Goal: Transaction & Acquisition: Purchase product/service

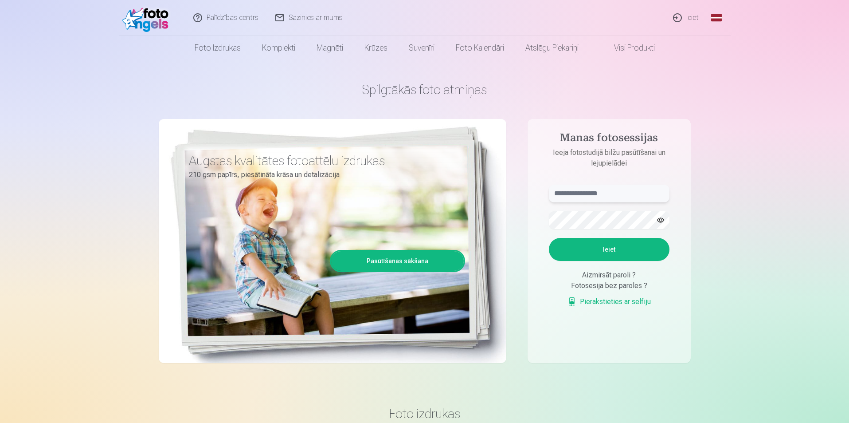
click at [613, 196] on input "text" at bounding box center [609, 194] width 121 height 18
type input "**********"
click at [663, 216] on button "button" at bounding box center [660, 220] width 17 height 17
click at [619, 252] on button "Ieiet" at bounding box center [609, 249] width 121 height 23
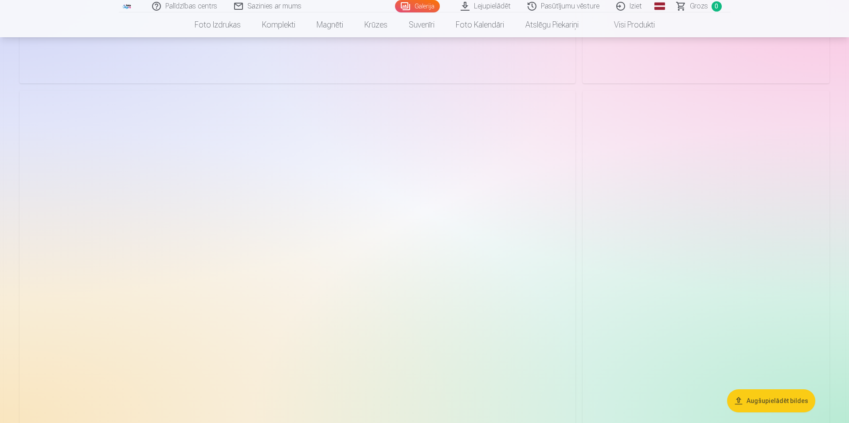
scroll to position [976, 0]
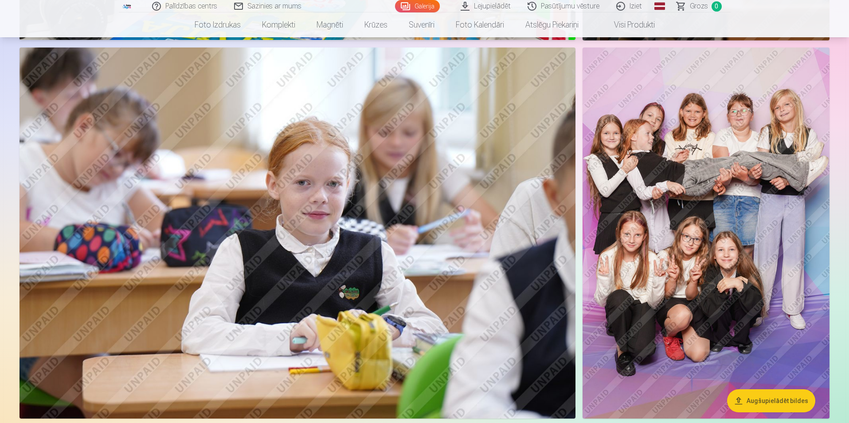
click at [694, 178] on img at bounding box center [706, 232] width 247 height 371
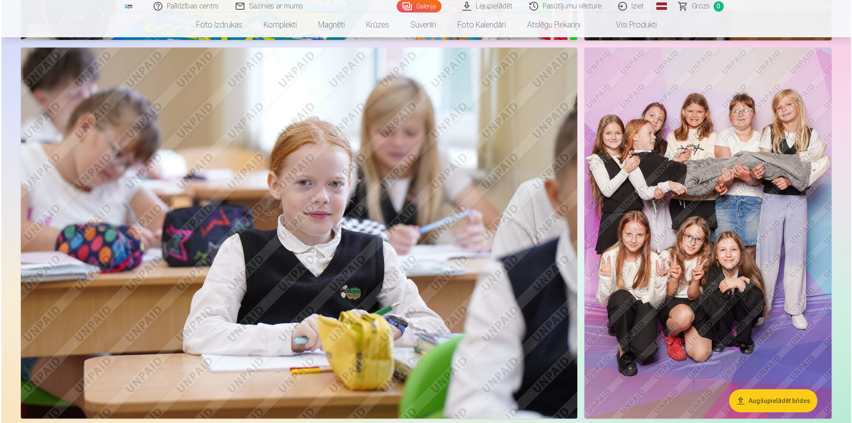
scroll to position [977, 0]
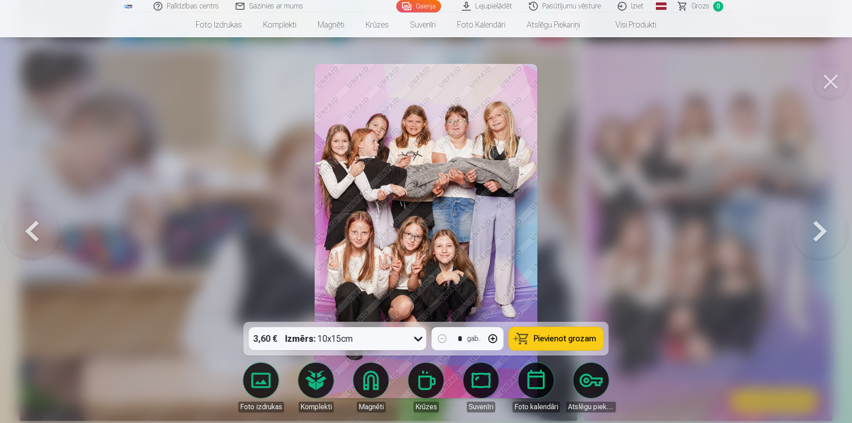
click at [801, 240] on button at bounding box center [819, 231] width 57 height 164
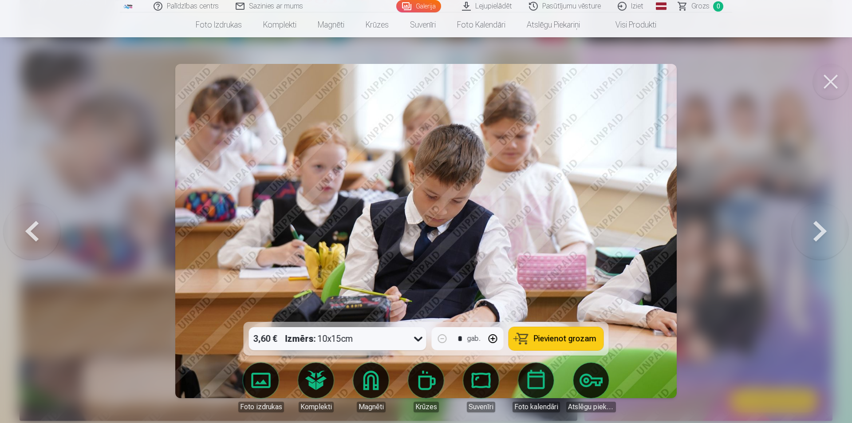
click at [13, 229] on button at bounding box center [32, 231] width 57 height 164
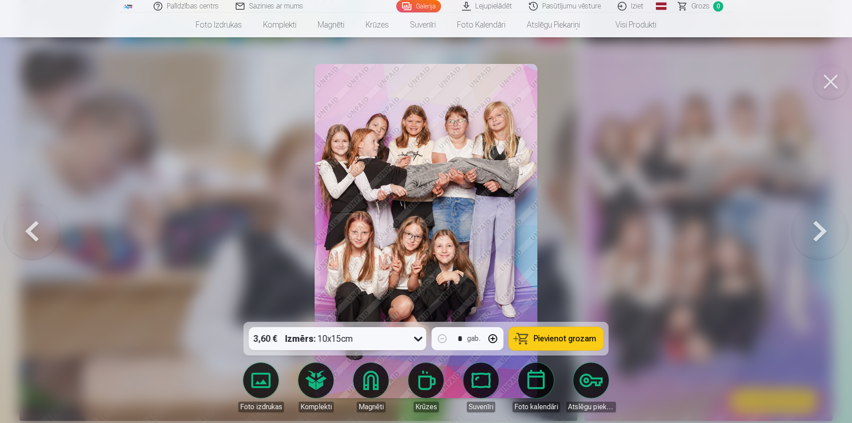
click at [20, 229] on button at bounding box center [32, 231] width 57 height 164
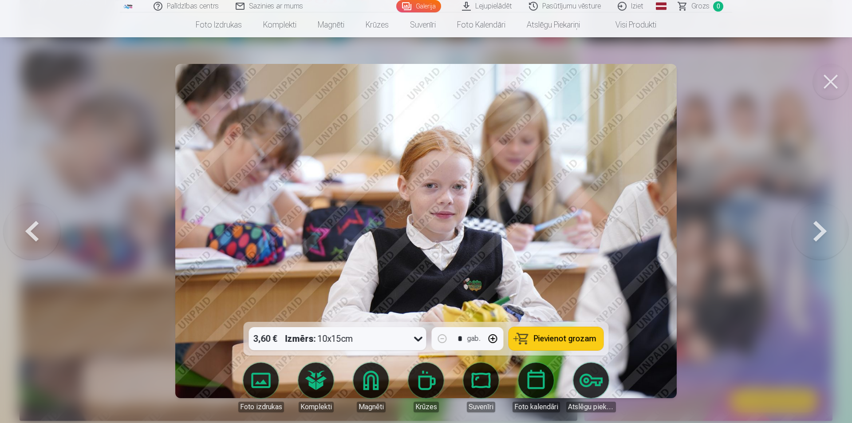
click at [18, 229] on button at bounding box center [32, 231] width 57 height 164
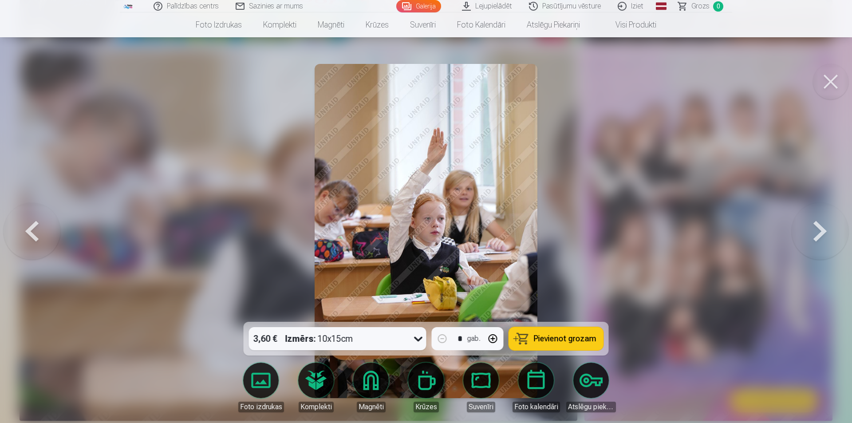
click at [664, 213] on div at bounding box center [426, 211] width 852 height 423
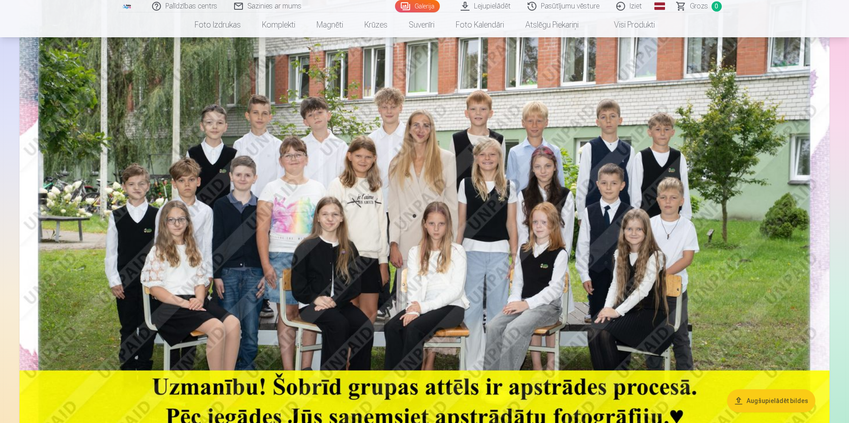
scroll to position [133, 0]
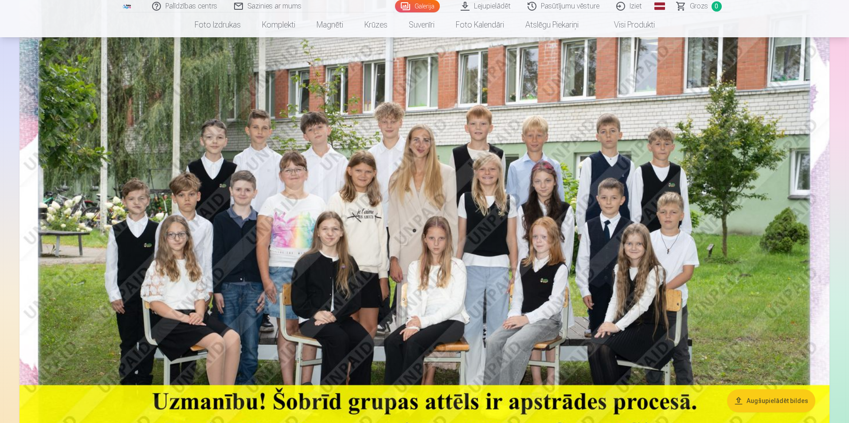
click at [671, 244] on img at bounding box center [425, 235] width 810 height 541
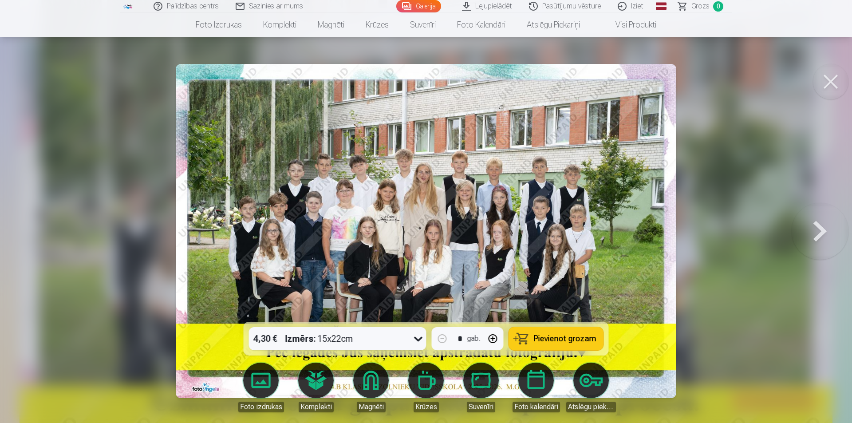
click at [821, 232] on button at bounding box center [819, 231] width 57 height 164
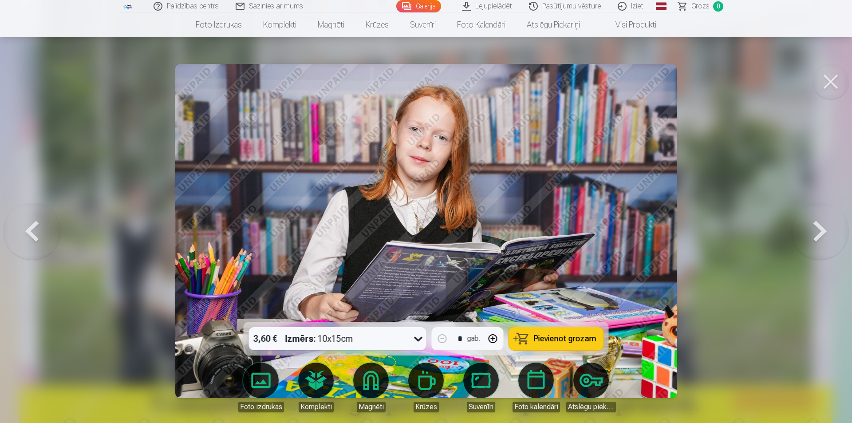
click at [819, 232] on button at bounding box center [819, 231] width 57 height 164
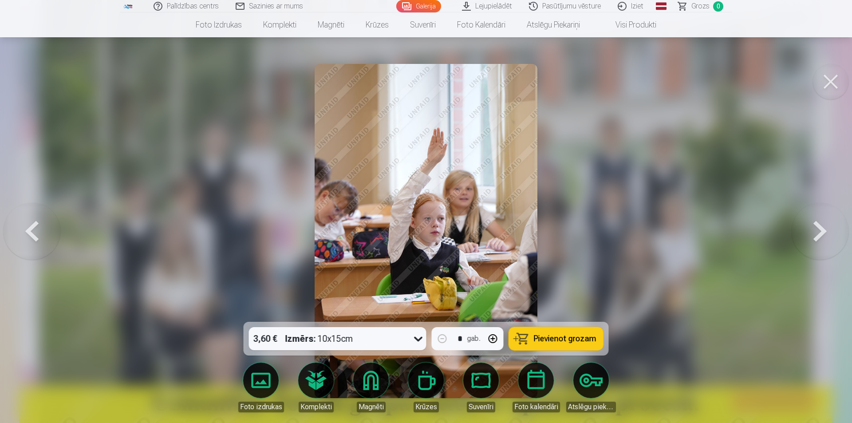
click at [819, 232] on button at bounding box center [819, 231] width 57 height 164
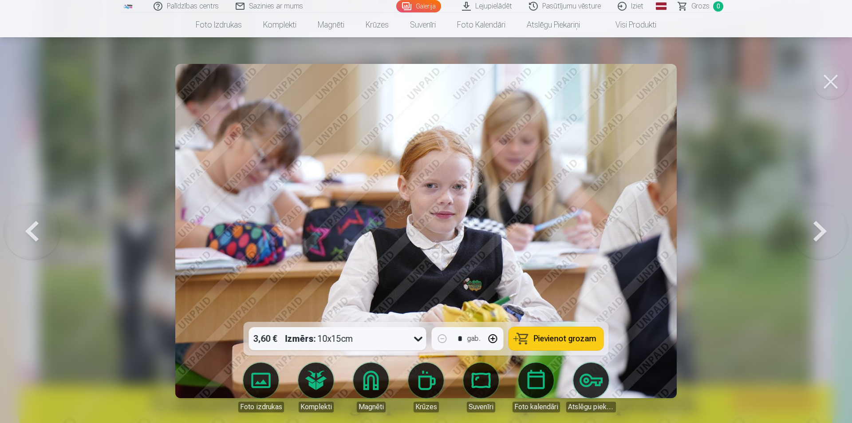
click at [819, 232] on button at bounding box center [819, 231] width 57 height 164
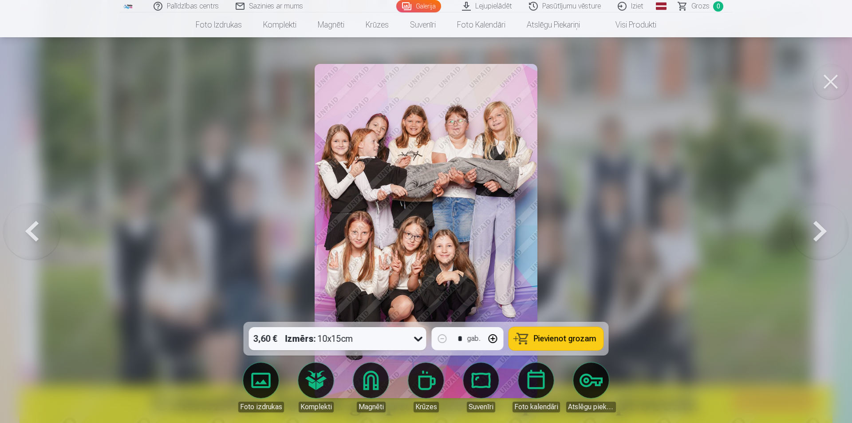
click at [825, 232] on button at bounding box center [819, 231] width 57 height 164
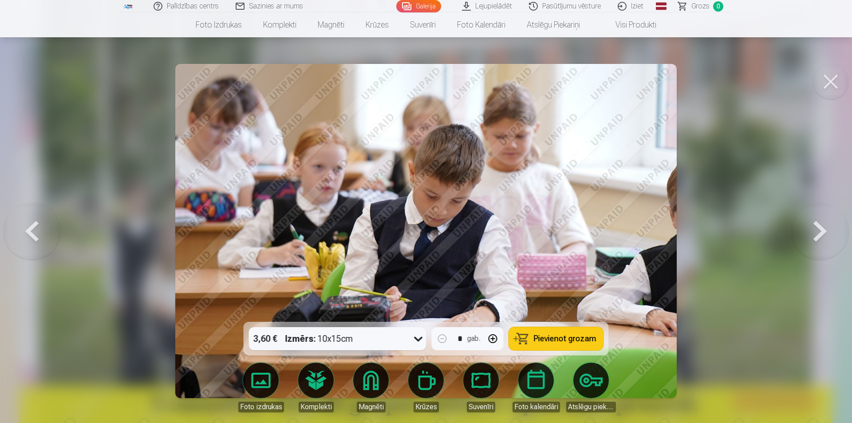
click at [28, 229] on button at bounding box center [32, 231] width 57 height 164
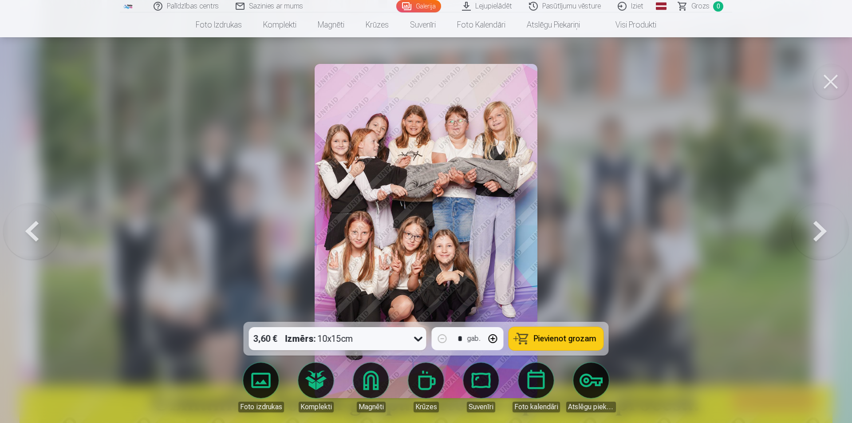
click at [37, 238] on button at bounding box center [32, 231] width 57 height 164
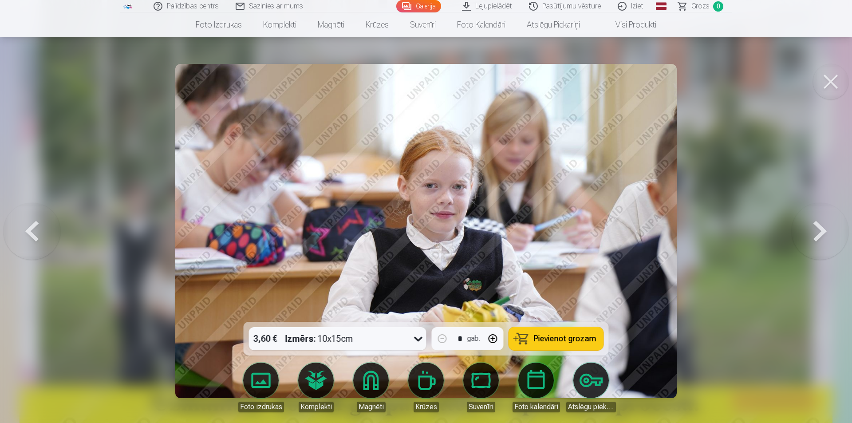
click at [37, 238] on button at bounding box center [32, 231] width 57 height 164
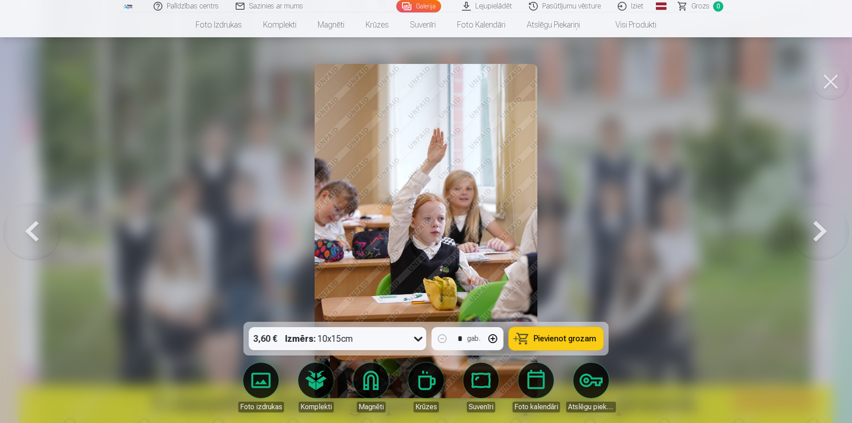
click at [841, 218] on button at bounding box center [819, 231] width 57 height 164
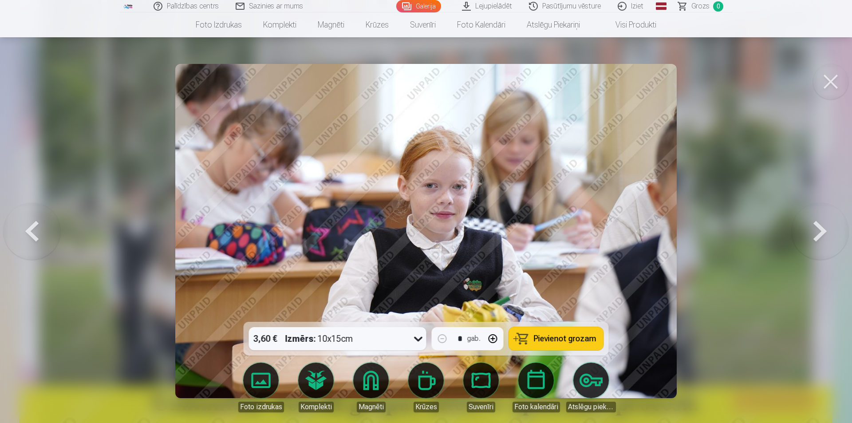
click at [826, 226] on button at bounding box center [819, 231] width 57 height 164
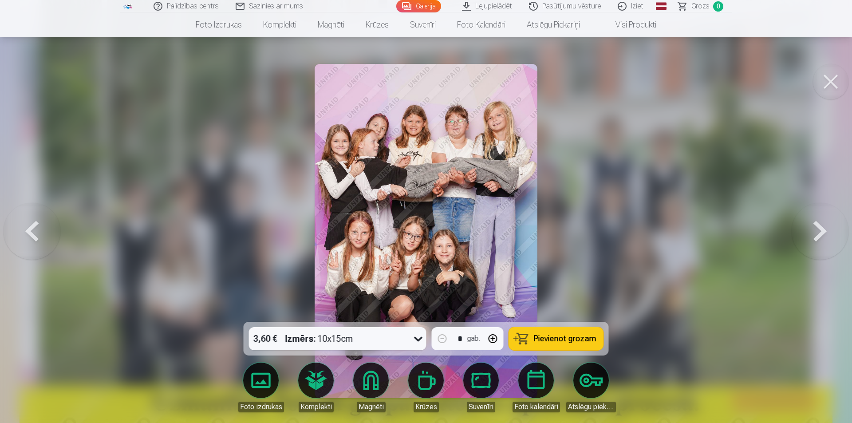
click at [829, 238] on button at bounding box center [819, 231] width 57 height 164
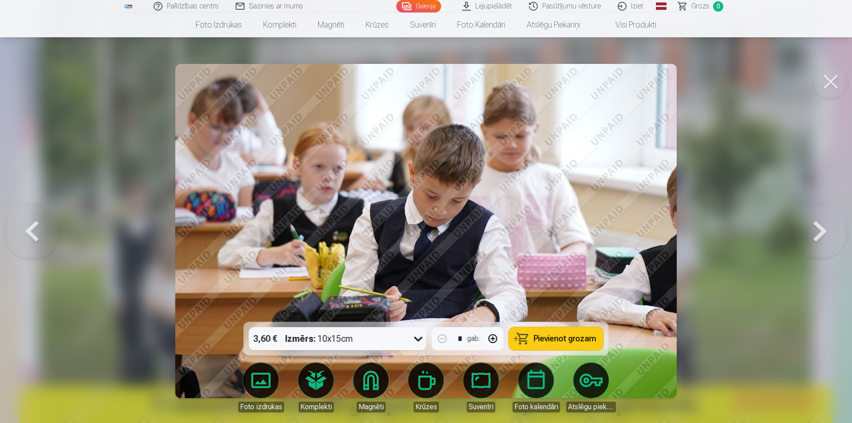
click at [829, 238] on button at bounding box center [819, 231] width 57 height 164
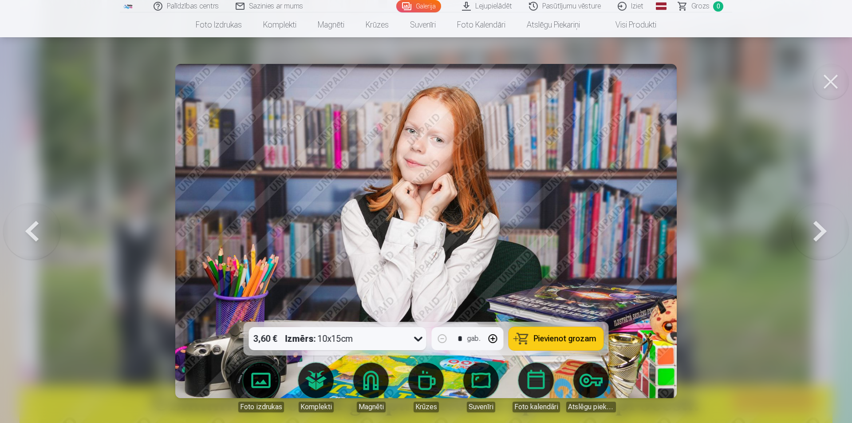
click at [829, 238] on button at bounding box center [819, 231] width 57 height 164
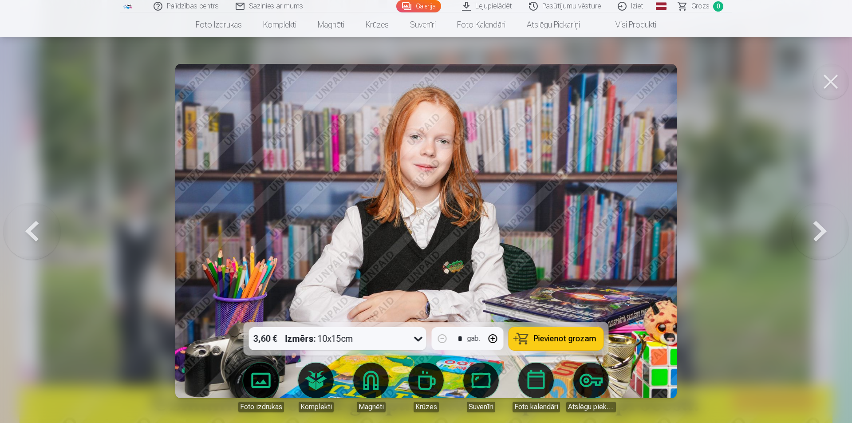
click at [829, 238] on button at bounding box center [819, 231] width 57 height 164
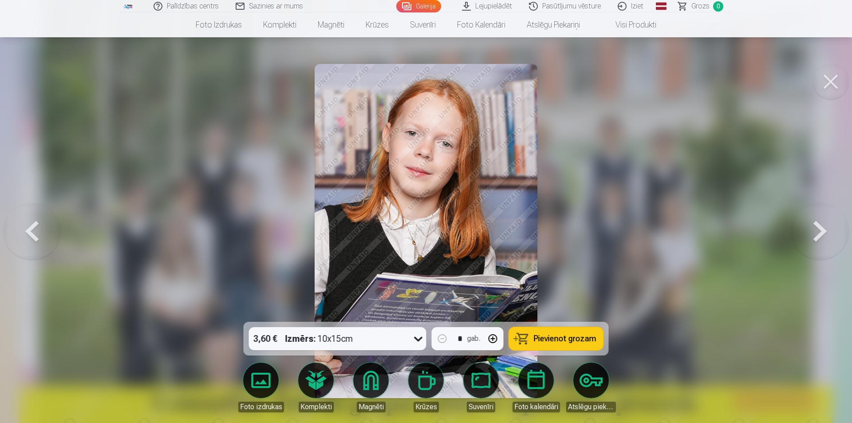
click at [829, 238] on button at bounding box center [819, 231] width 57 height 164
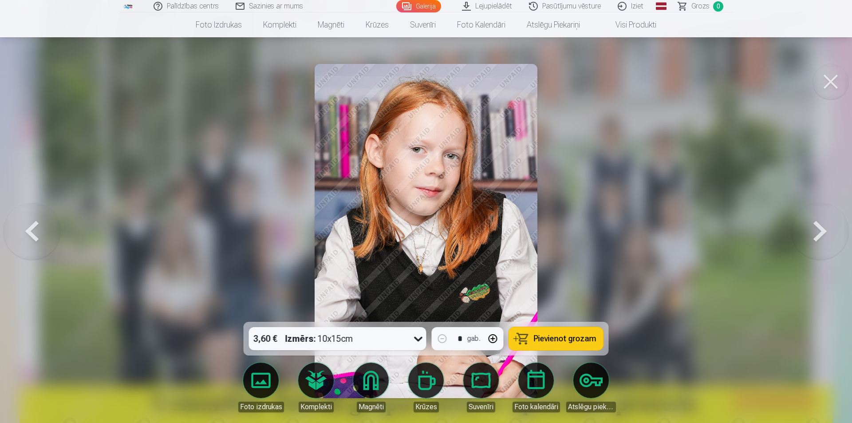
click at [829, 238] on button at bounding box center [819, 231] width 57 height 164
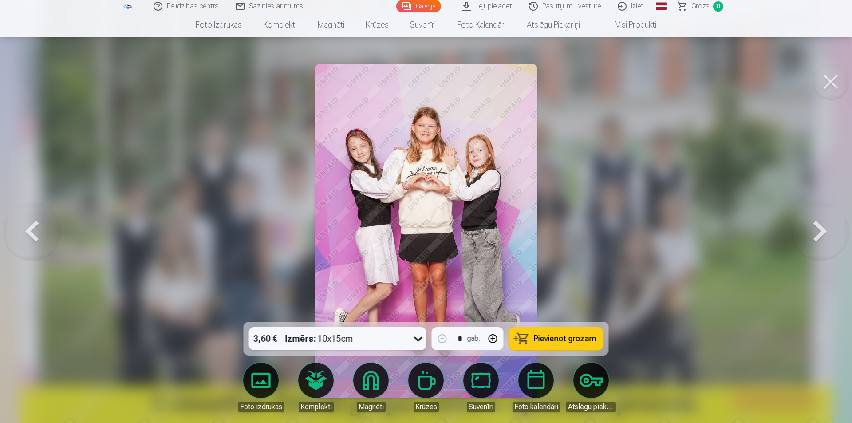
click at [829, 238] on button at bounding box center [819, 231] width 57 height 164
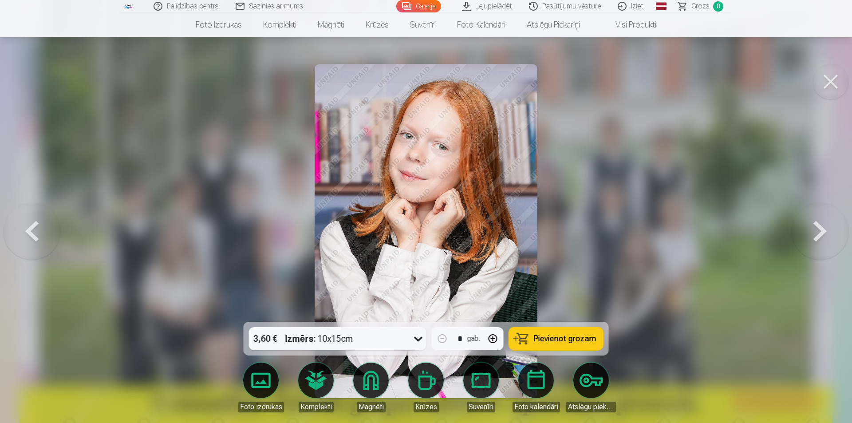
click at [829, 238] on button at bounding box center [819, 231] width 57 height 164
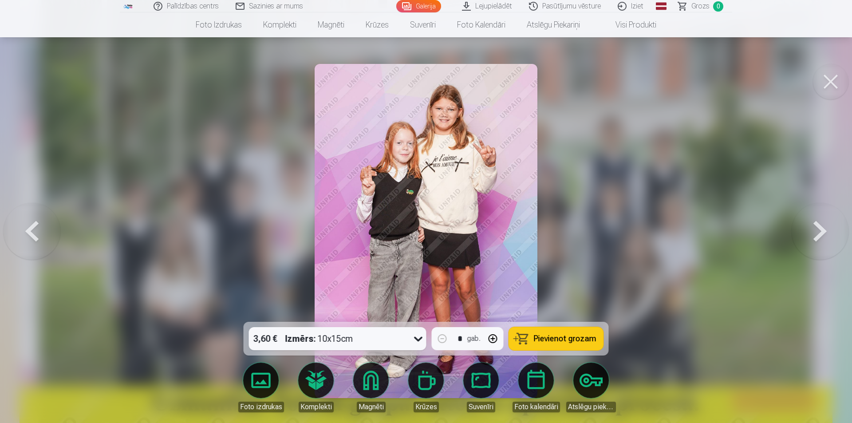
click at [829, 238] on button at bounding box center [819, 231] width 57 height 164
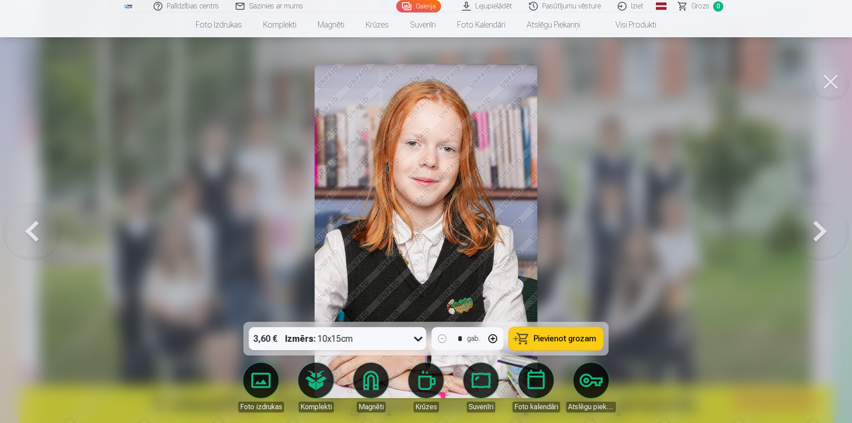
click at [829, 238] on button at bounding box center [819, 231] width 57 height 164
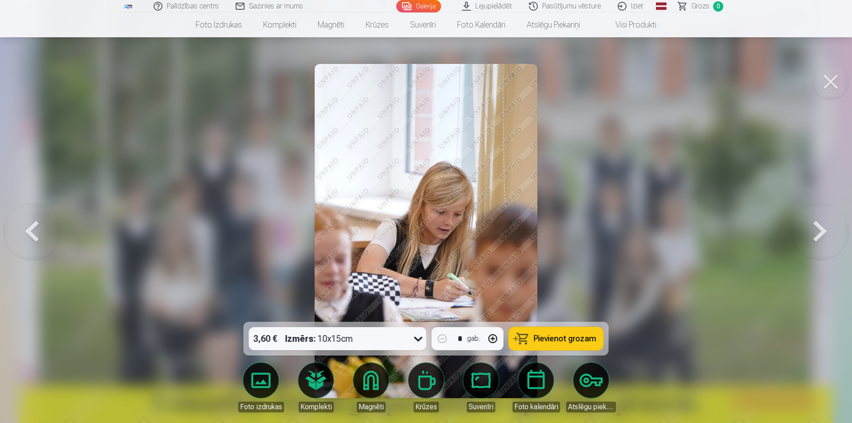
click at [829, 238] on button at bounding box center [819, 231] width 57 height 164
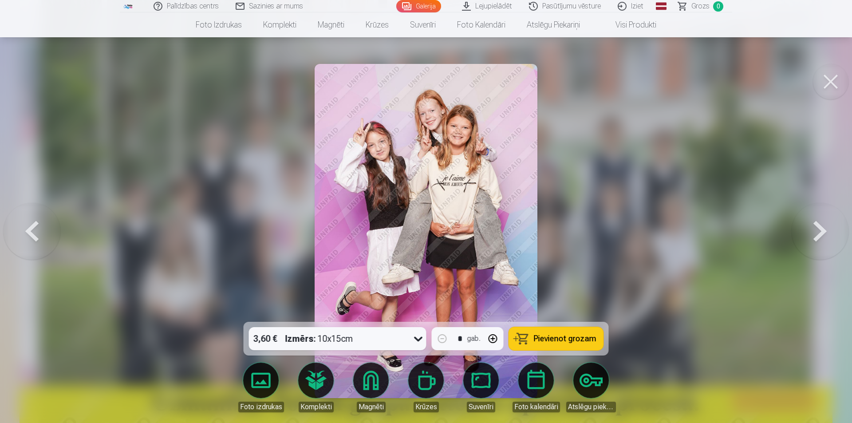
click at [827, 240] on button at bounding box center [819, 231] width 57 height 164
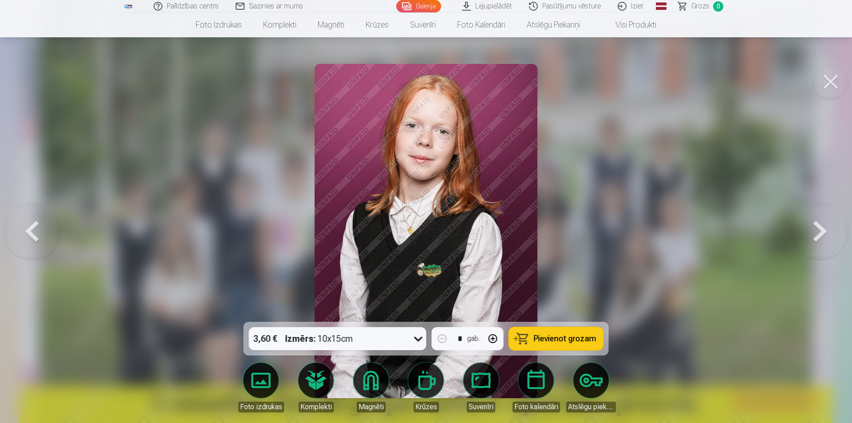
click at [20, 222] on button at bounding box center [32, 231] width 57 height 164
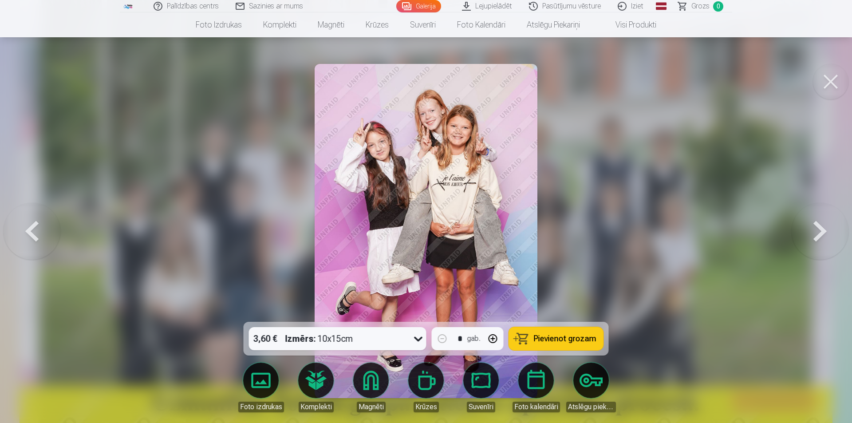
click at [831, 229] on button at bounding box center [819, 231] width 57 height 164
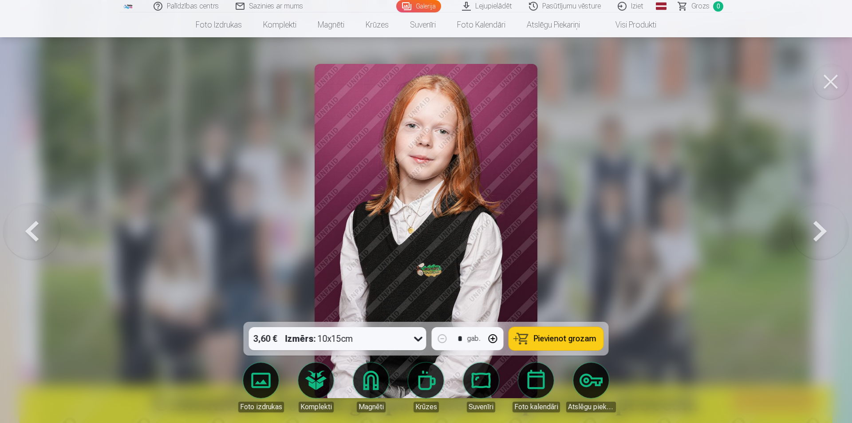
click at [831, 229] on button at bounding box center [819, 231] width 57 height 164
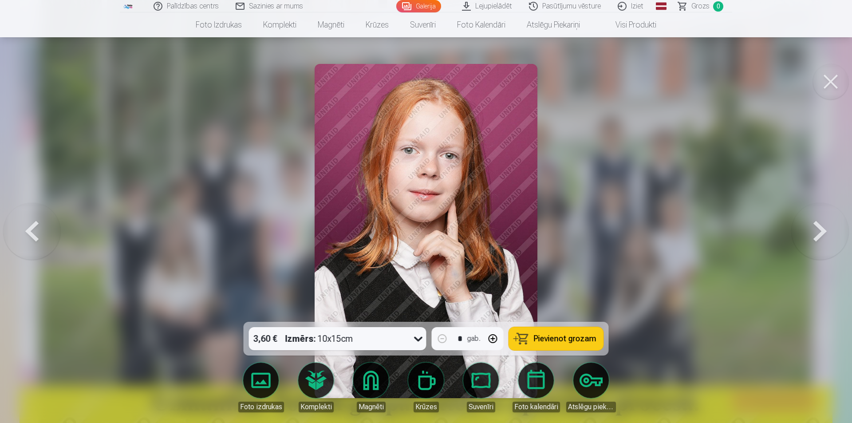
click at [831, 229] on button at bounding box center [819, 231] width 57 height 164
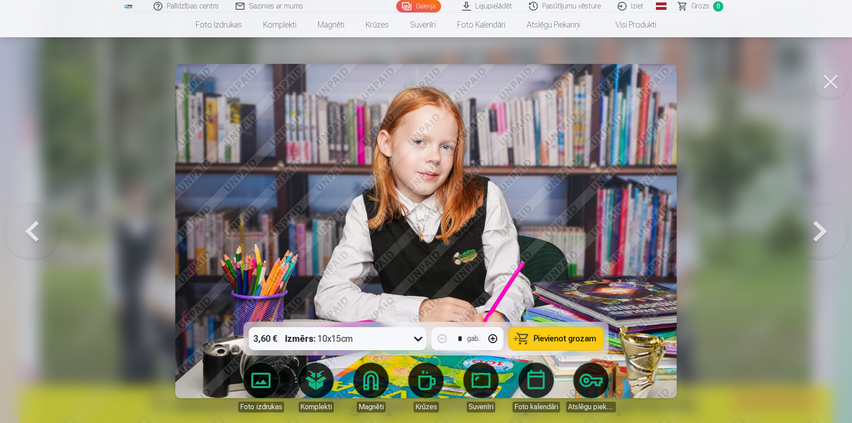
click at [831, 229] on button at bounding box center [819, 231] width 57 height 164
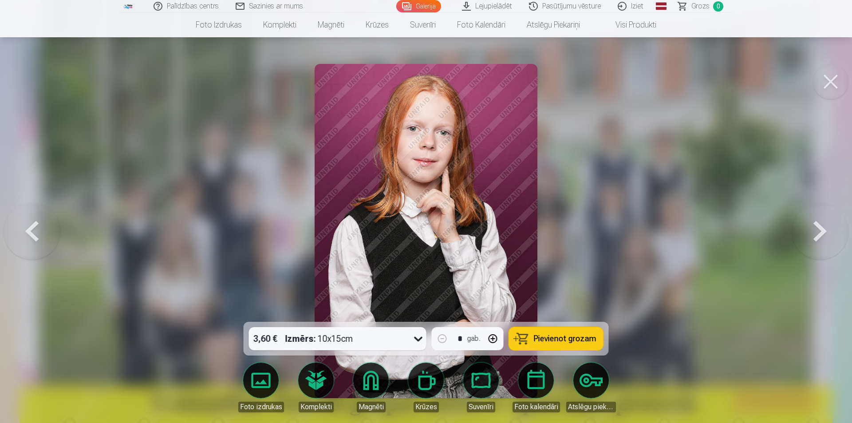
click at [831, 229] on button at bounding box center [819, 231] width 57 height 164
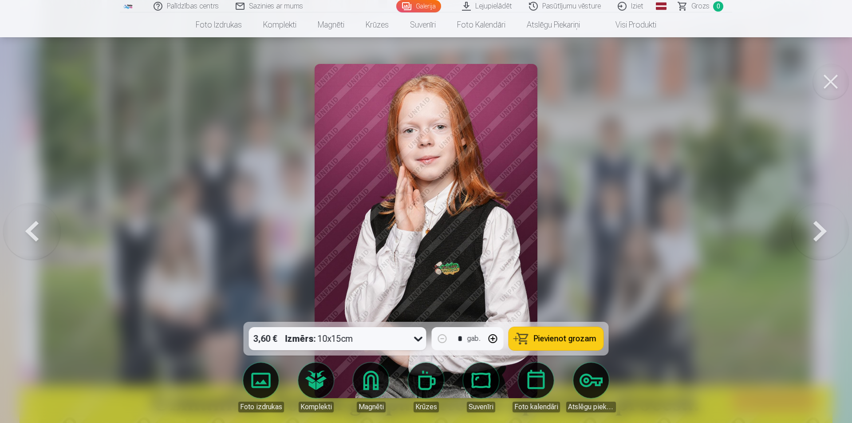
click at [831, 229] on button at bounding box center [819, 231] width 57 height 164
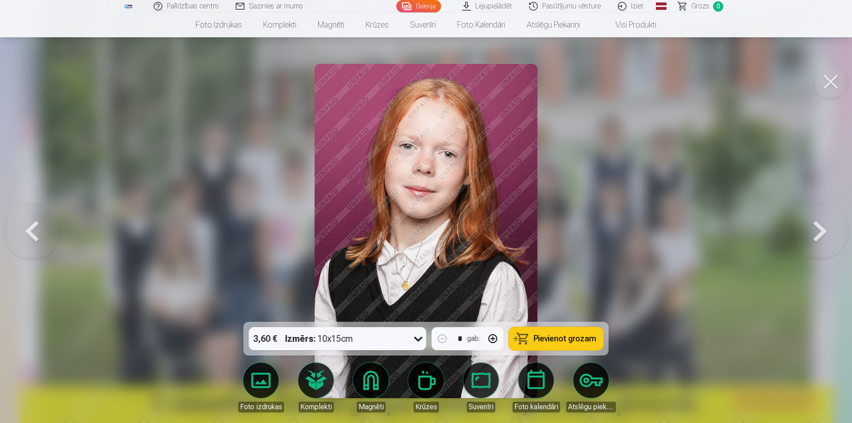
click at [830, 229] on button at bounding box center [819, 231] width 57 height 164
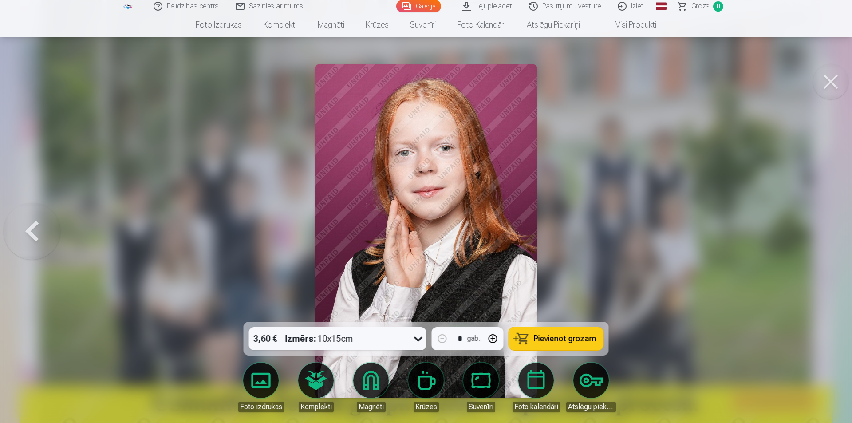
click at [830, 229] on div at bounding box center [426, 211] width 852 height 423
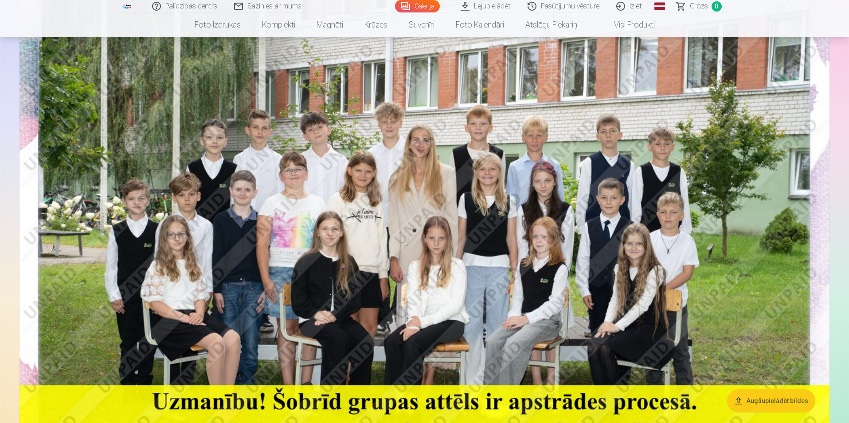
click at [39, 27] on nav "Foto izdrukas Augstas kvalitātes fotoattēlu izdrukas 210 gsm papīrs, piesātināt…" at bounding box center [424, 24] width 849 height 25
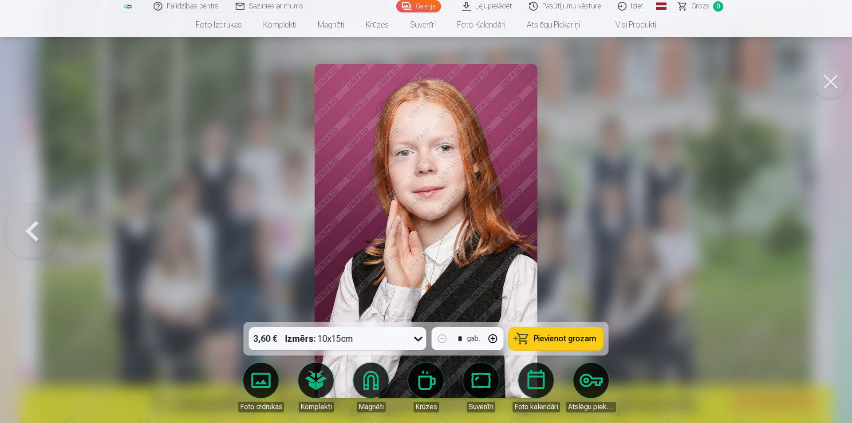
click at [832, 71] on button at bounding box center [830, 81] width 35 height 35
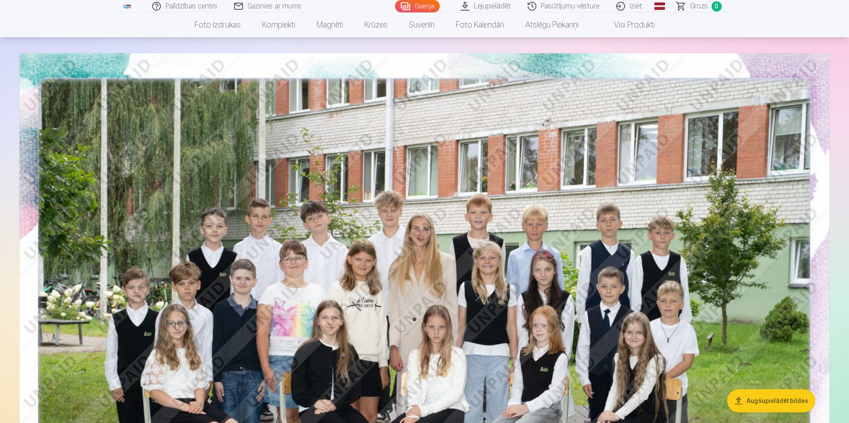
scroll to position [89, 0]
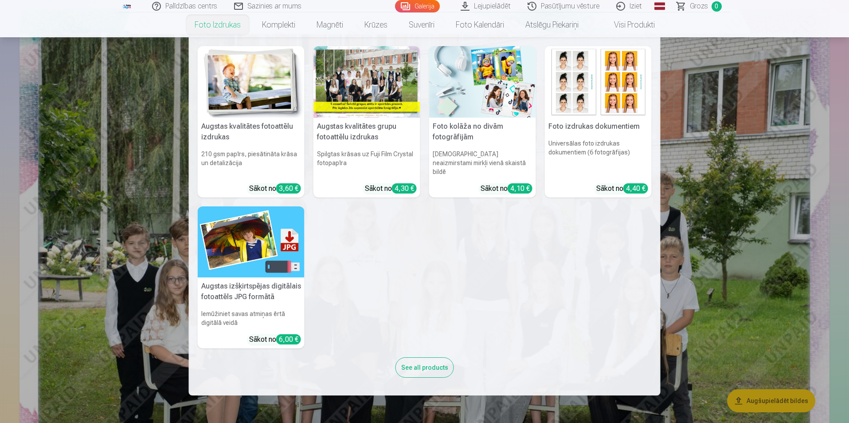
click at [227, 28] on link "Foto izdrukas" at bounding box center [217, 24] width 67 height 25
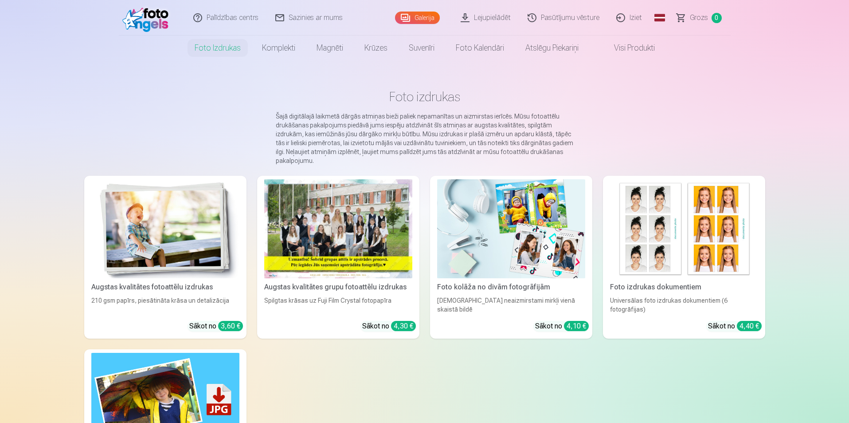
click at [331, 241] on div at bounding box center [338, 228] width 148 height 99
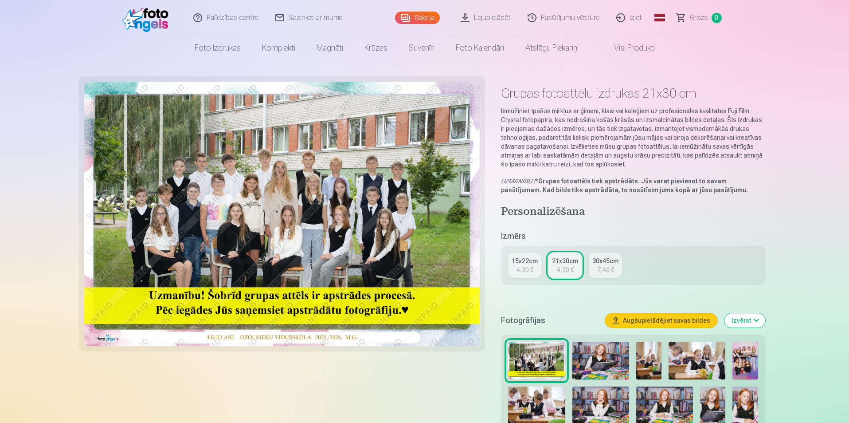
click at [510, 276] on link "15x22cm 4,30 €" at bounding box center [524, 265] width 33 height 25
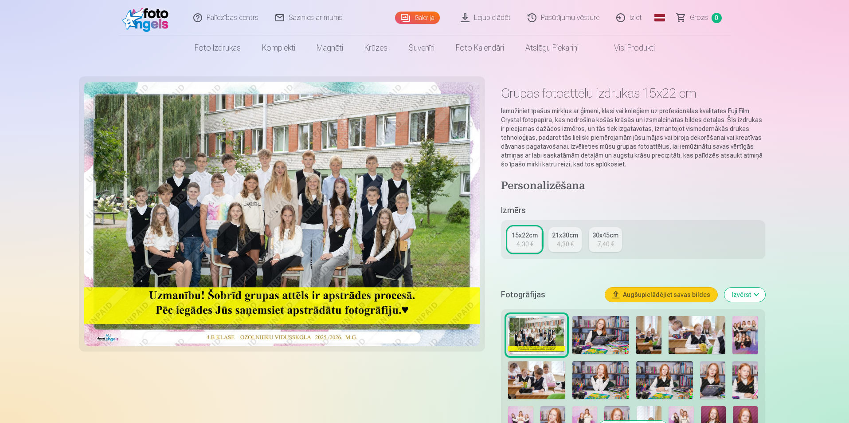
click at [589, 335] on img at bounding box center [601, 335] width 57 height 38
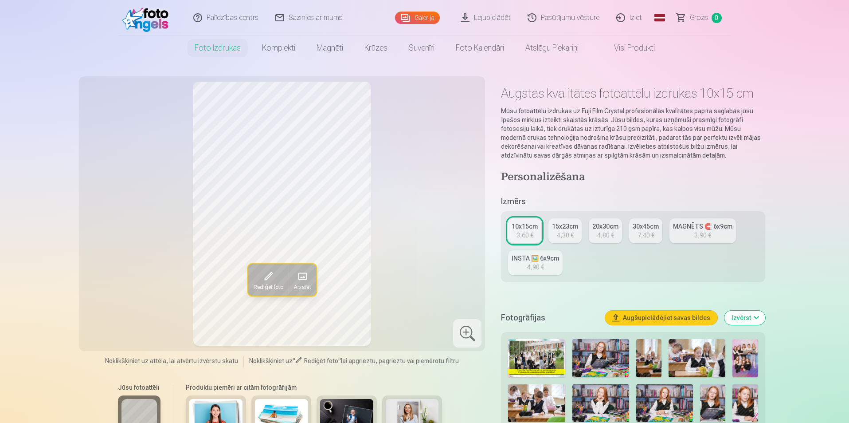
click at [571, 234] on div "4,30 €" at bounding box center [565, 235] width 17 height 9
click at [690, 228] on div "MAGNĒTS 🧲 6x9cm" at bounding box center [702, 226] width 59 height 9
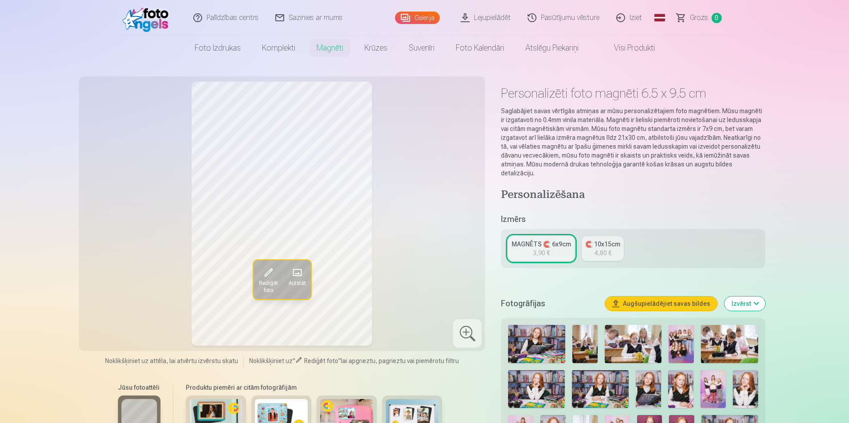
click at [605, 248] on div "4,80 €" at bounding box center [603, 252] width 17 height 9
click at [558, 240] on link "MAGNĒTS 🧲 6x9cm 3,90 €" at bounding box center [541, 248] width 67 height 25
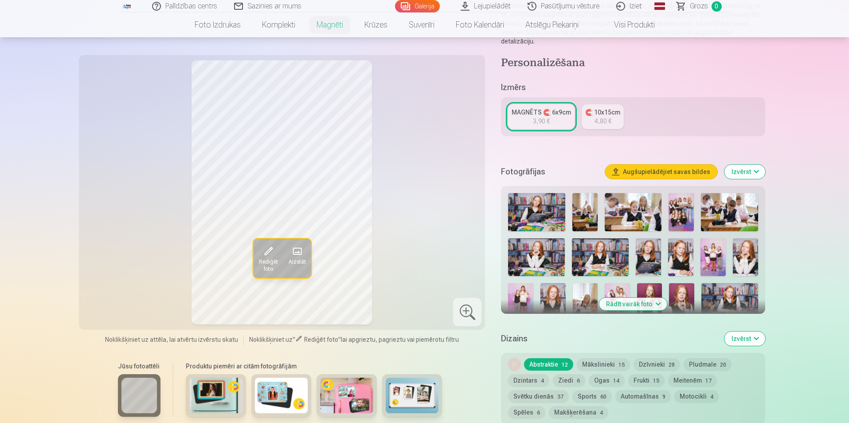
scroll to position [133, 0]
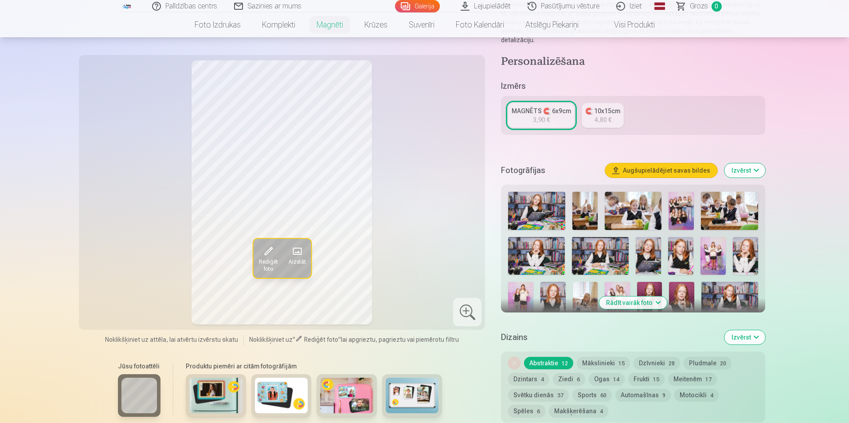
click at [112, 385] on div "Jūsu fotoattēli Produktu piemēri ar citām fotogrāfijām" at bounding box center [282, 393] width 396 height 75
click at [593, 207] on img at bounding box center [585, 211] width 25 height 38
click at [540, 238] on img at bounding box center [536, 256] width 57 height 38
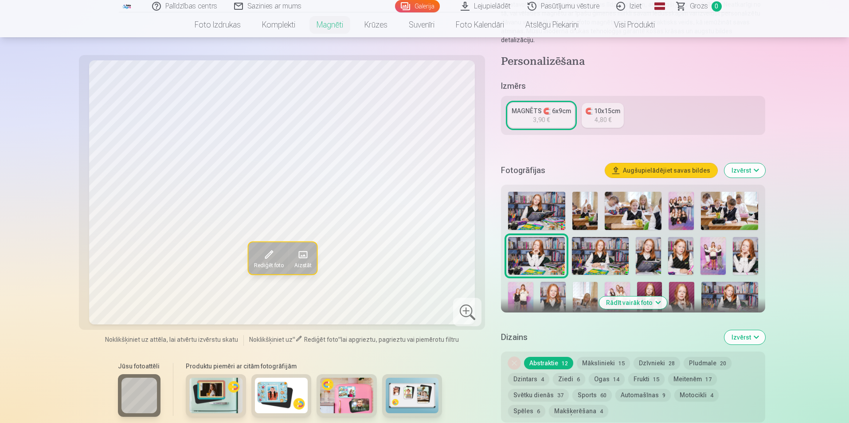
click at [541, 208] on img at bounding box center [536, 211] width 57 height 38
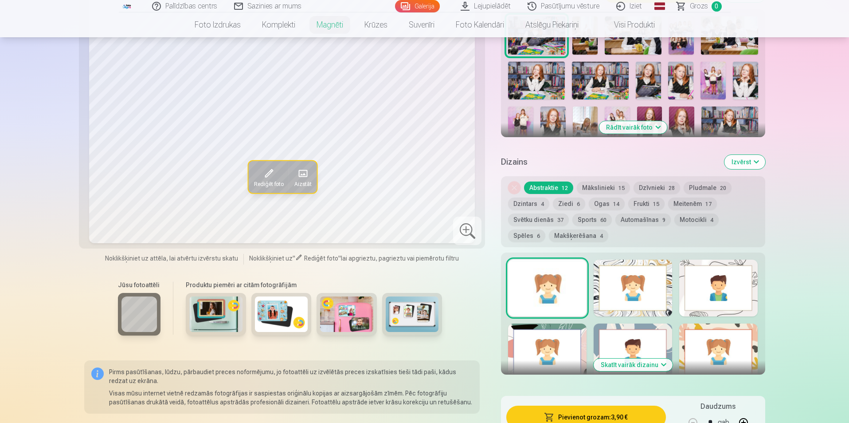
scroll to position [355, 0]
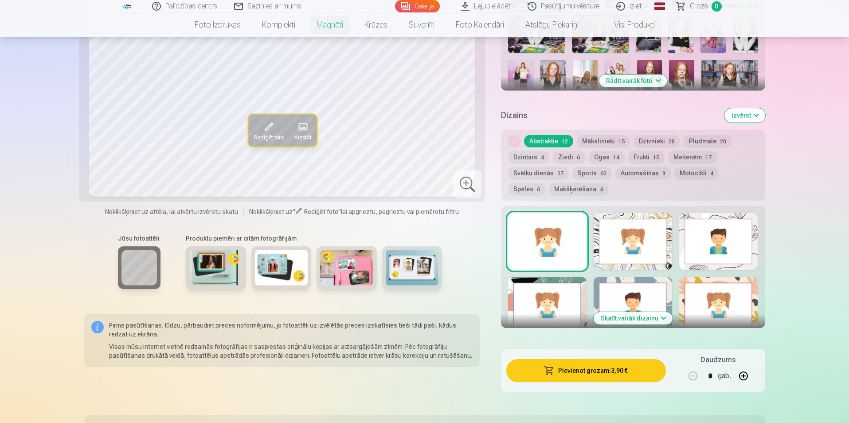
click at [699, 287] on div at bounding box center [718, 305] width 79 height 57
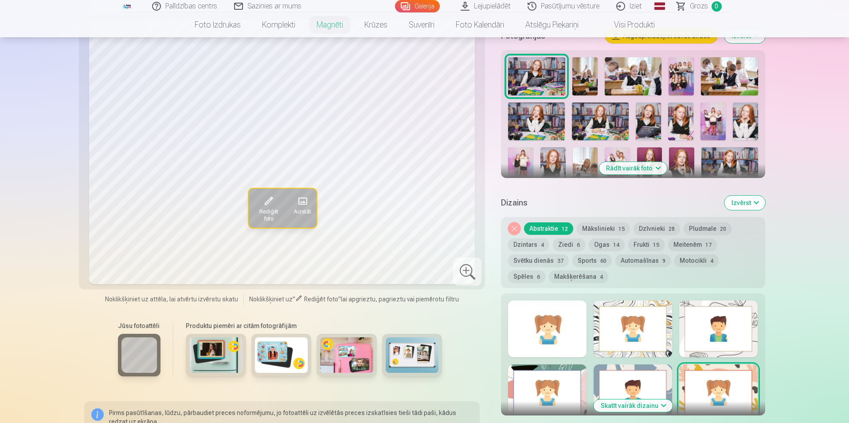
scroll to position [266, 0]
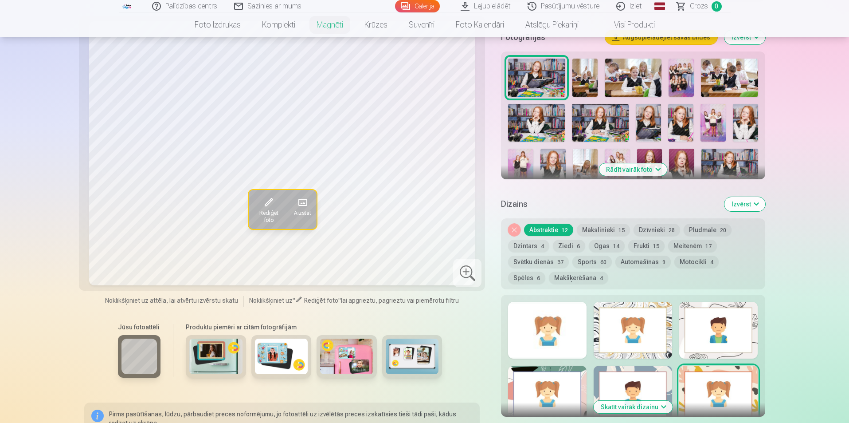
click at [712, 314] on div at bounding box center [718, 330] width 79 height 57
click at [630, 316] on div at bounding box center [633, 330] width 79 height 57
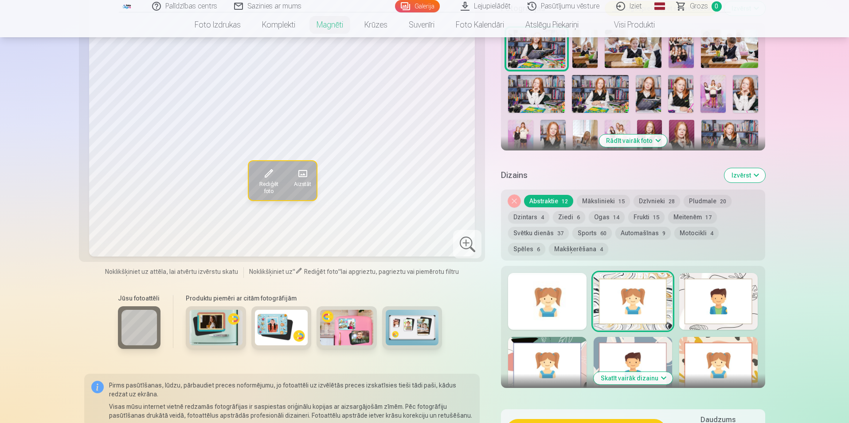
scroll to position [310, 0]
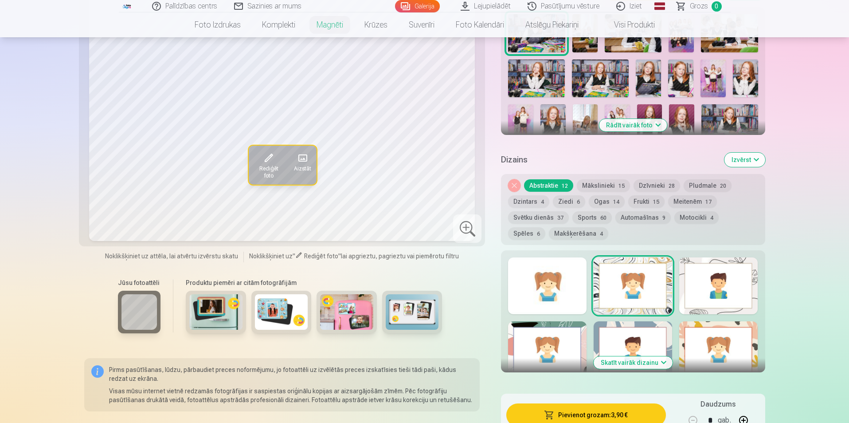
click at [745, 277] on div at bounding box center [718, 285] width 79 height 57
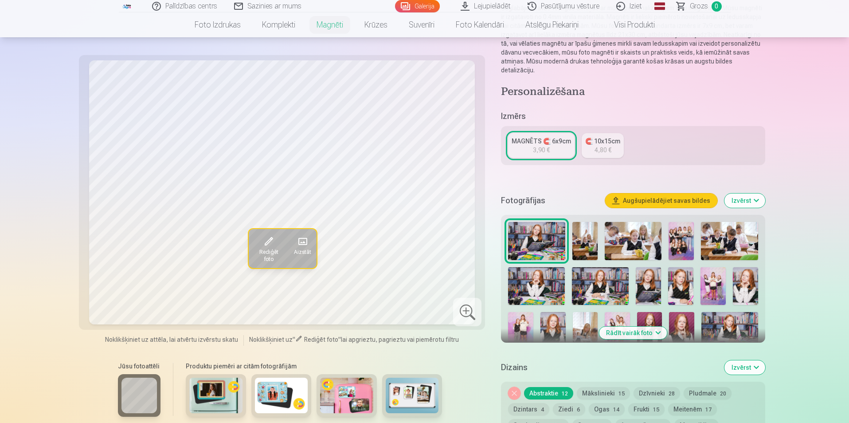
scroll to position [0, 0]
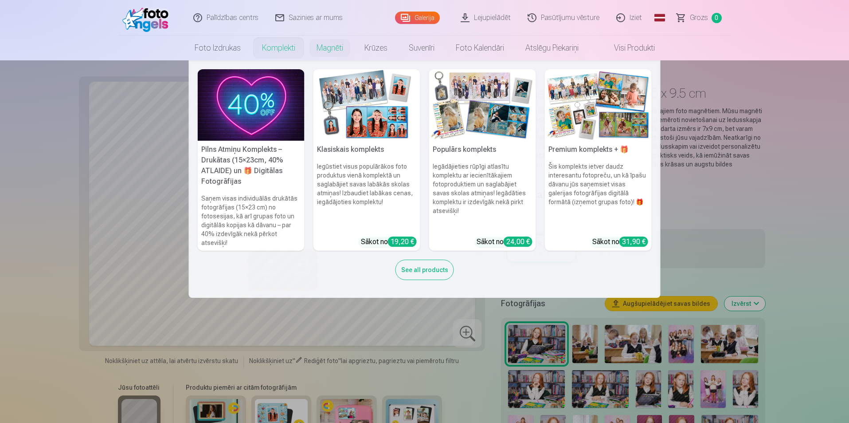
click at [270, 55] on link "Komplekti" at bounding box center [278, 47] width 55 height 25
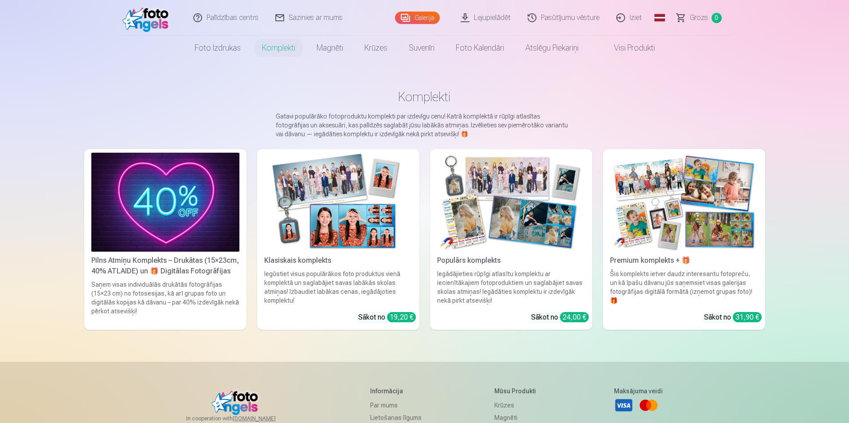
click at [200, 262] on div "Pilns Atmiņu Komplekts – Drukātas (15×23cm, 40% ATLAIDE) un 🎁 Digitālas Fotogrā…" at bounding box center [165, 265] width 155 height 21
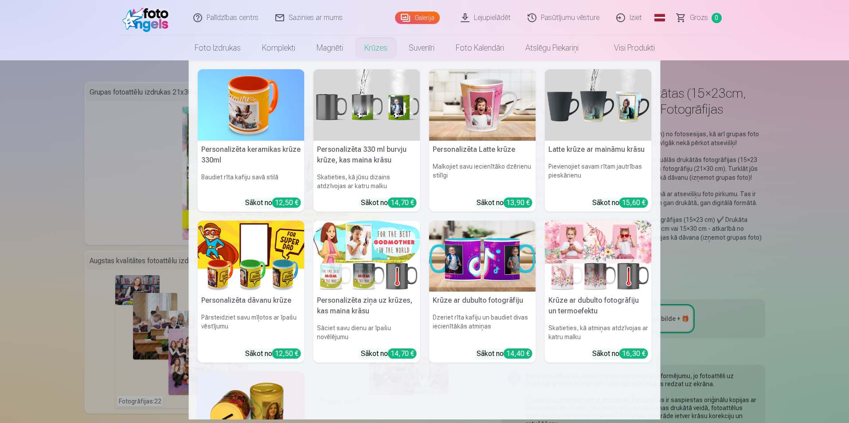
click at [475, 274] on img at bounding box center [482, 255] width 107 height 71
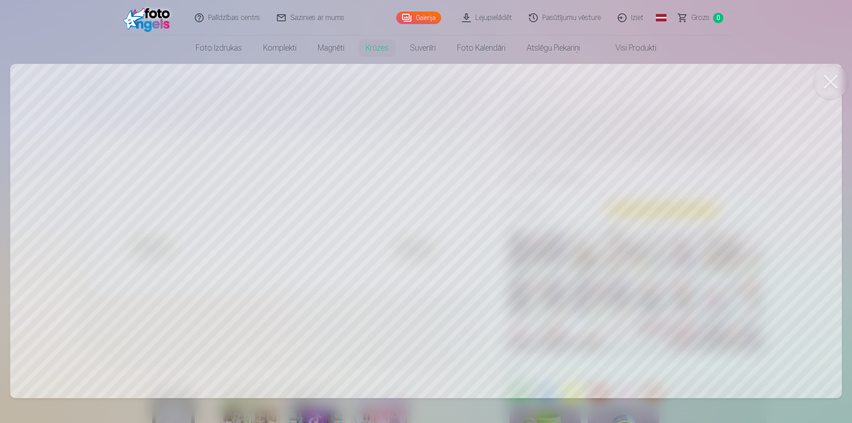
click at [825, 81] on button at bounding box center [830, 81] width 35 height 35
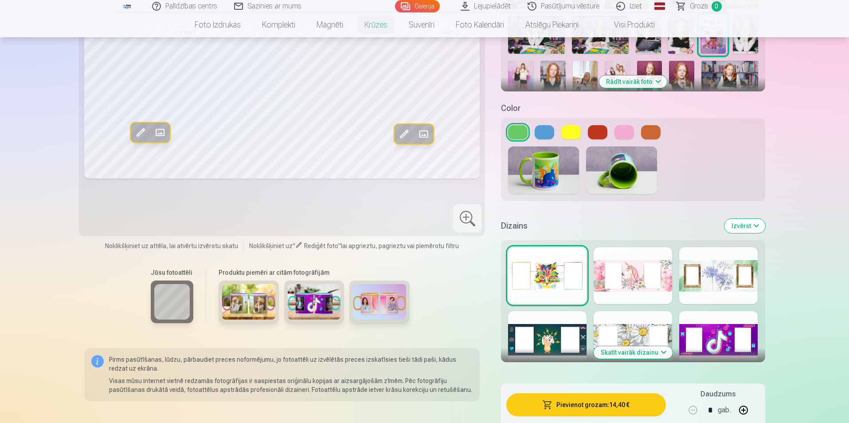
scroll to position [266, 0]
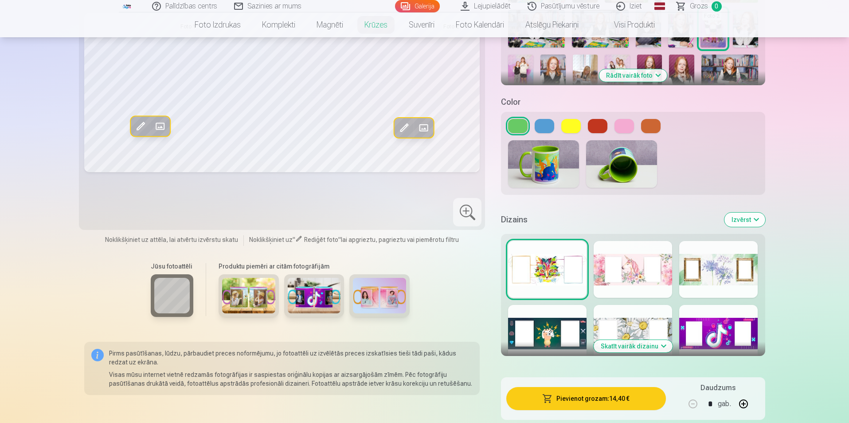
click at [316, 303] on img at bounding box center [314, 295] width 53 height 35
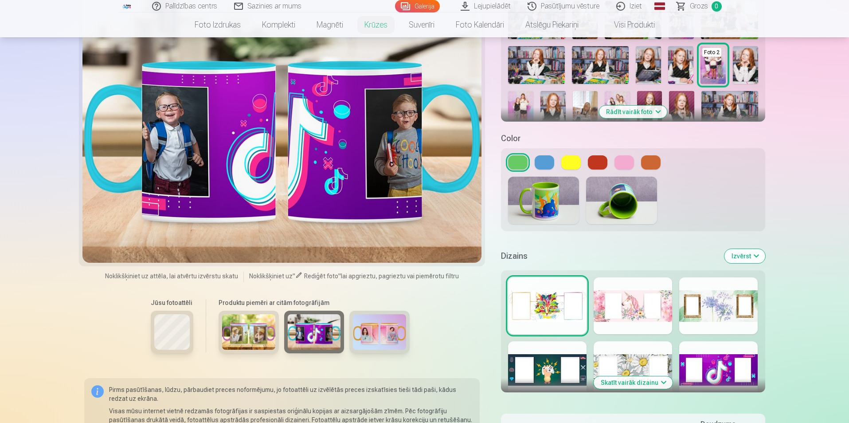
scroll to position [133, 0]
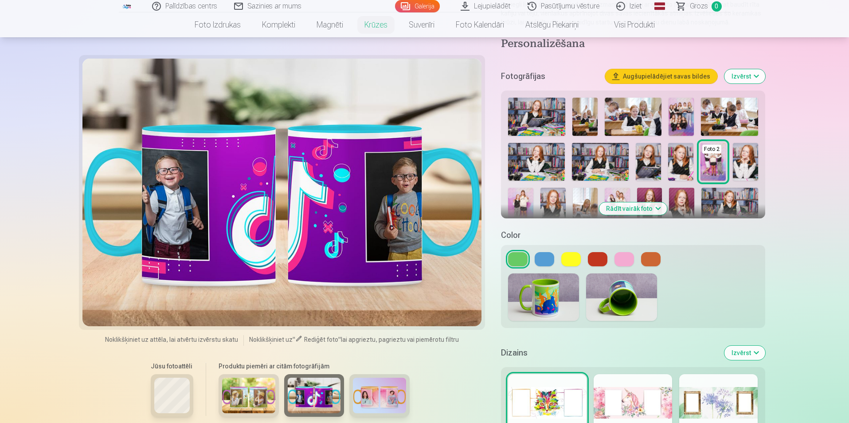
click at [157, 203] on div at bounding box center [282, 192] width 400 height 267
click at [636, 205] on button "Rādīt vairāk foto" at bounding box center [633, 208] width 68 height 12
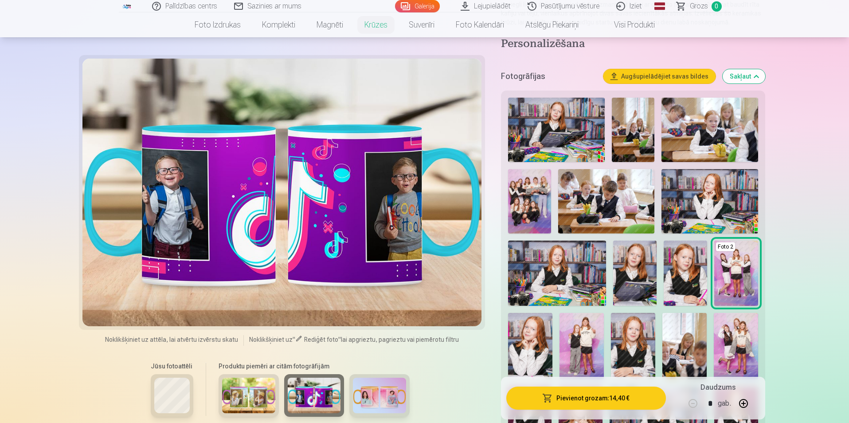
click at [524, 208] on img at bounding box center [529, 201] width 43 height 64
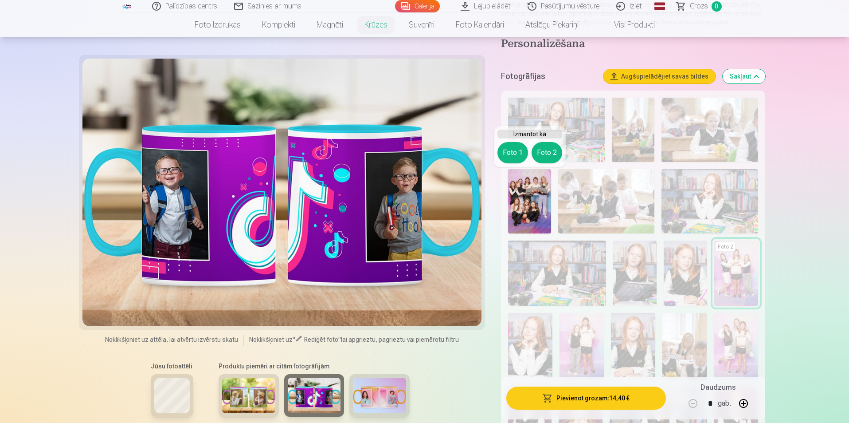
click at [523, 153] on button "Foto 1" at bounding box center [513, 152] width 31 height 21
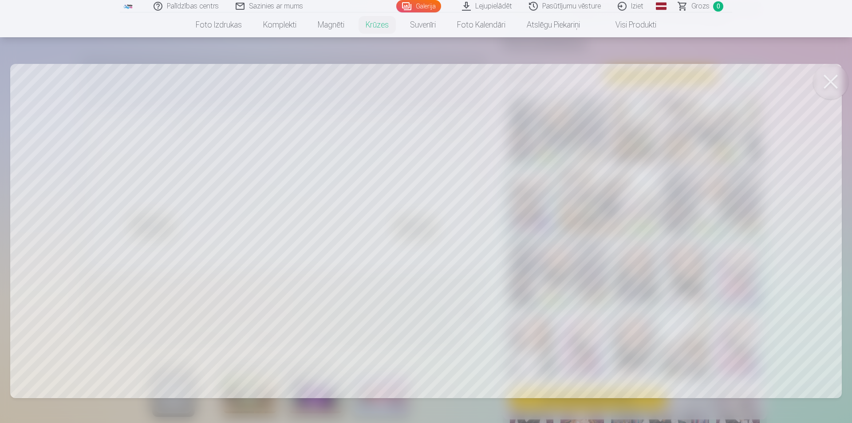
click at [140, 196] on div at bounding box center [426, 211] width 852 height 423
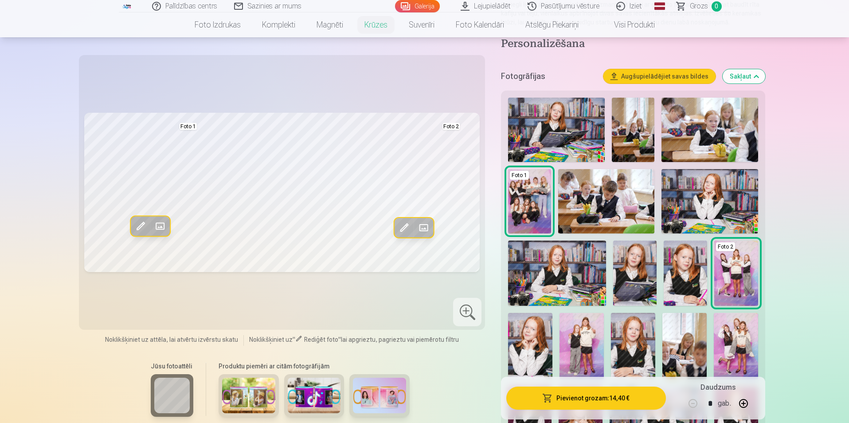
click at [620, 109] on img at bounding box center [633, 130] width 43 height 64
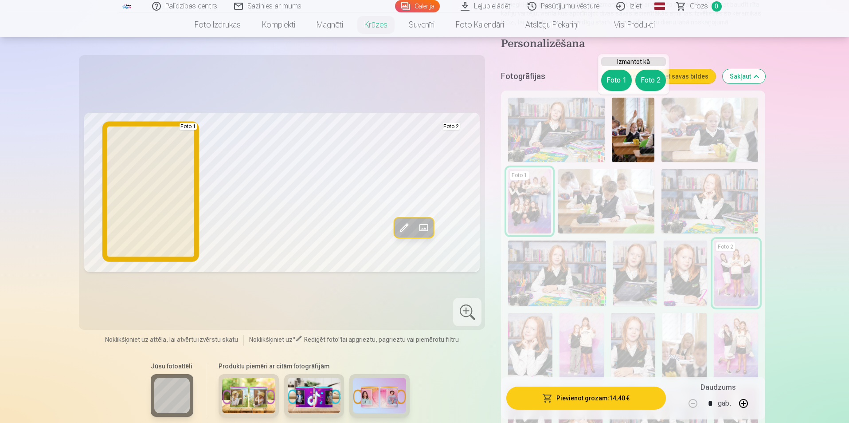
click at [615, 79] on button "Foto 1" at bounding box center [616, 80] width 31 height 21
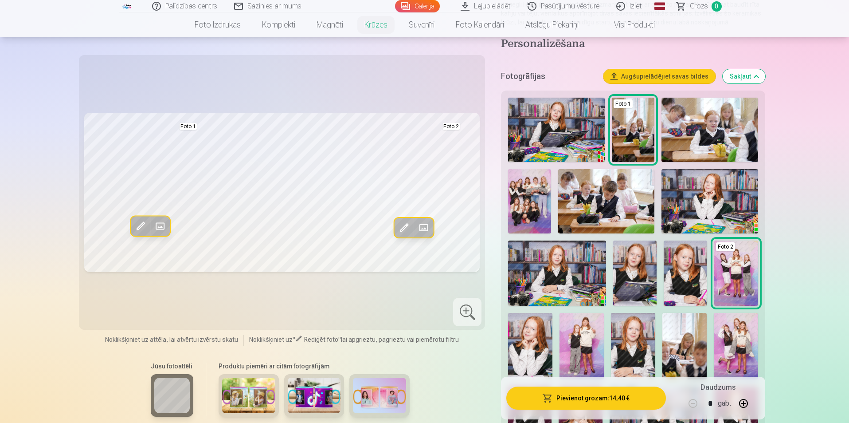
click at [735, 330] on img at bounding box center [736, 346] width 44 height 67
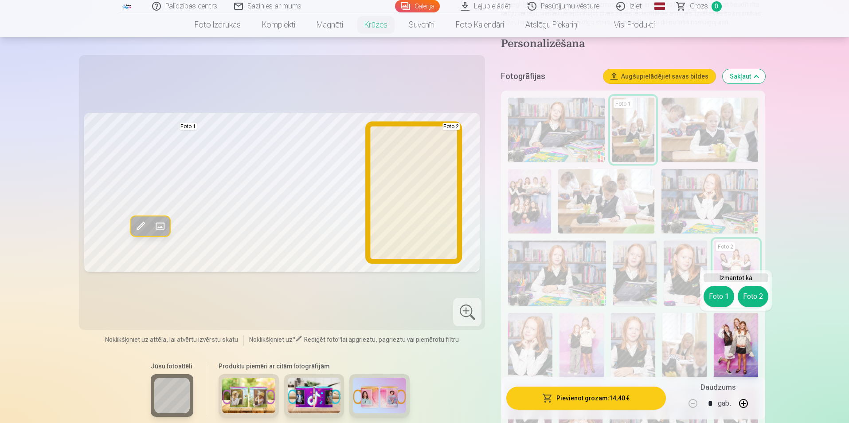
click at [764, 292] on button "Foto 2" at bounding box center [753, 296] width 31 height 21
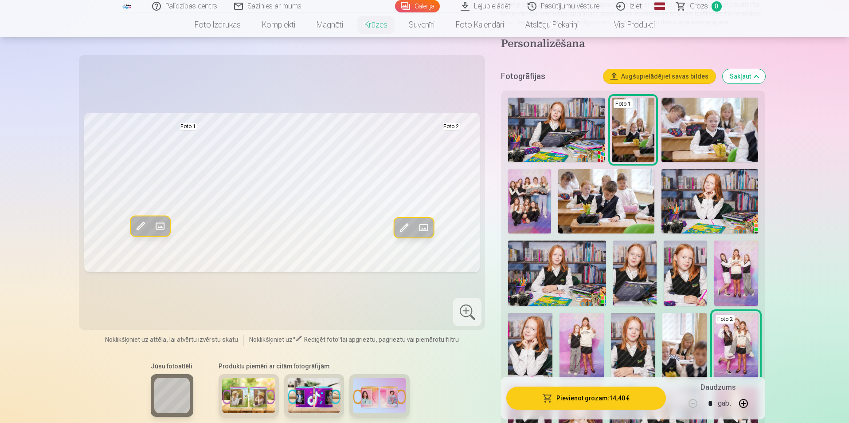
click at [589, 328] on img at bounding box center [582, 346] width 44 height 67
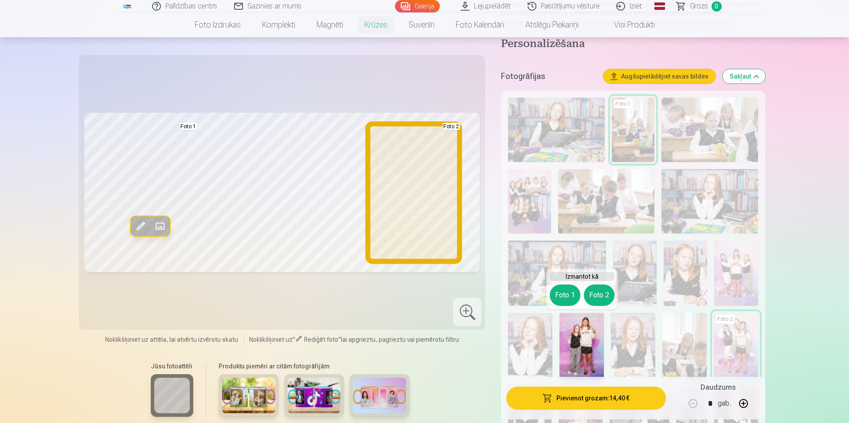
click at [610, 296] on button "Foto 2" at bounding box center [599, 294] width 31 height 21
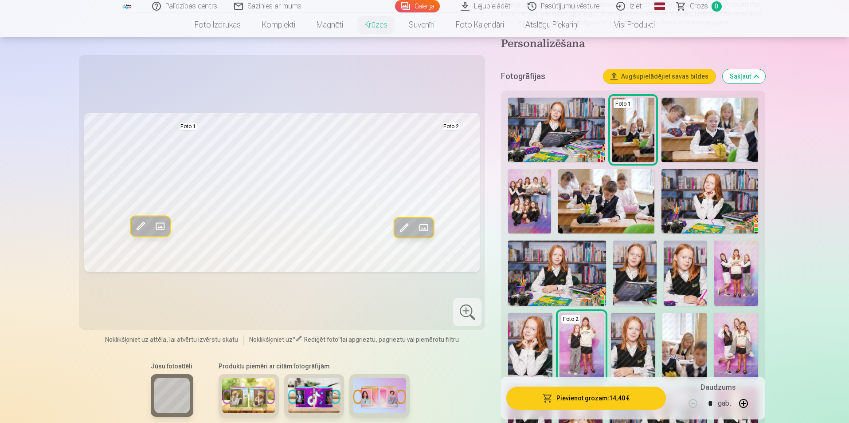
click at [308, 388] on img at bounding box center [314, 394] width 53 height 35
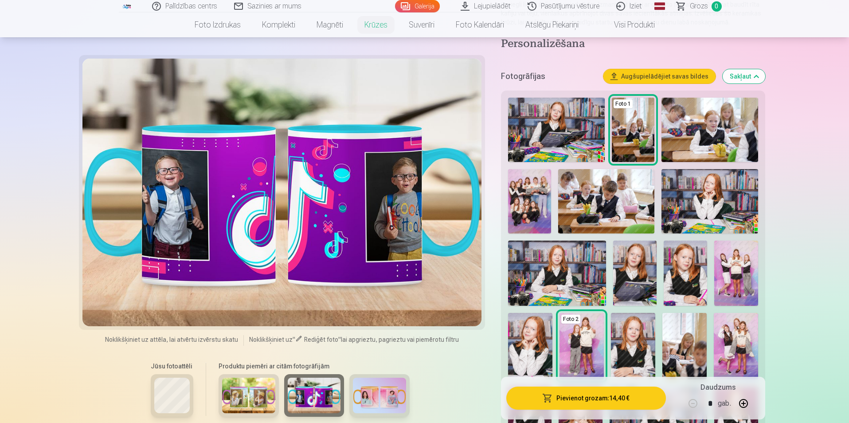
click at [376, 397] on img at bounding box center [379, 394] width 53 height 35
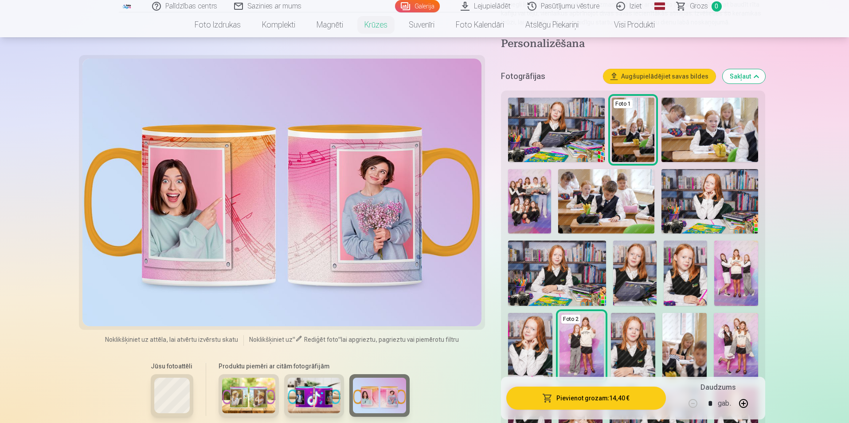
click at [242, 395] on img at bounding box center [248, 394] width 53 height 35
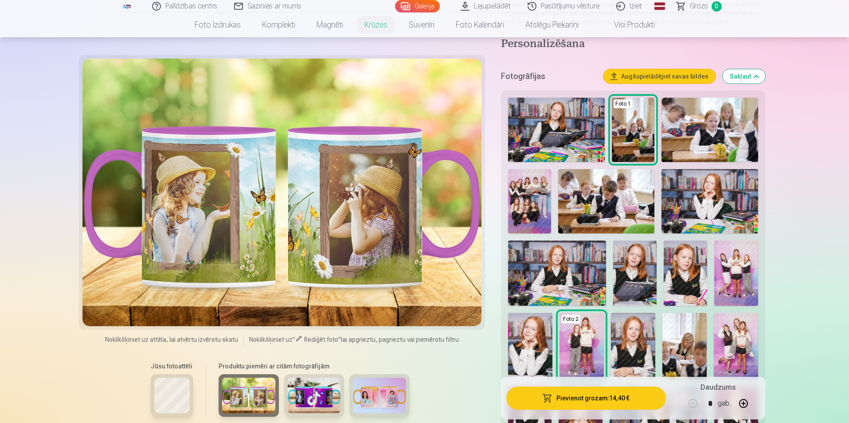
click at [150, 385] on div "Jūsu fotoattēli" at bounding box center [171, 393] width 53 height 75
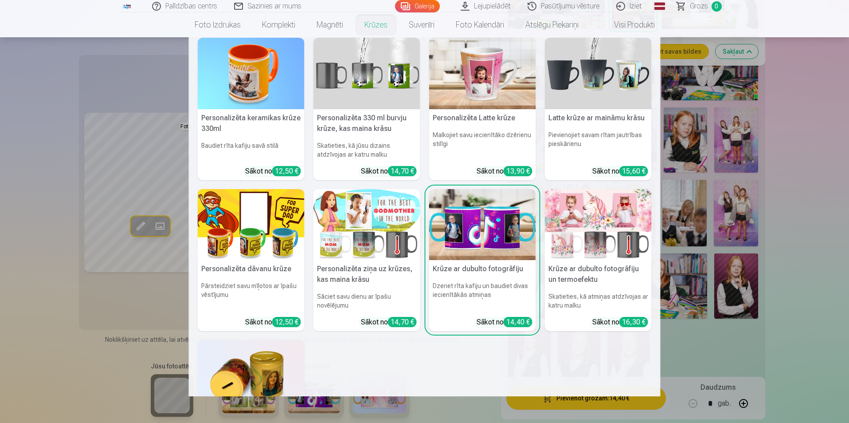
scroll to position [0, 0]
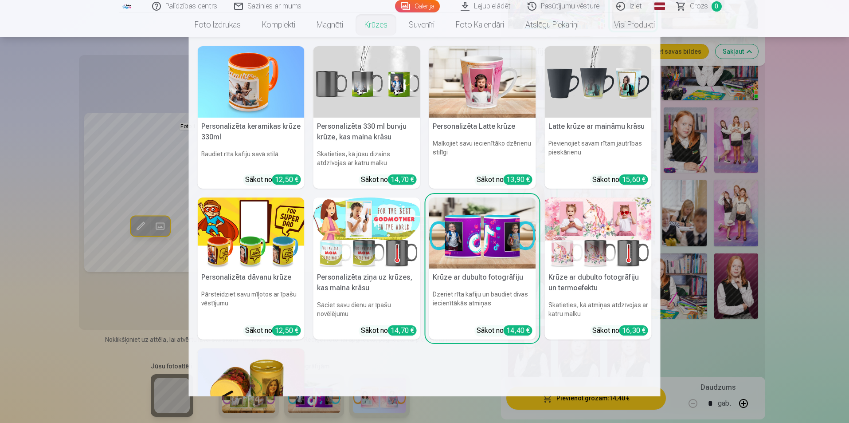
click at [379, 122] on h5 "Personalizēta 330 ml burvju krūze, kas maina krāsu" at bounding box center [367, 132] width 107 height 28
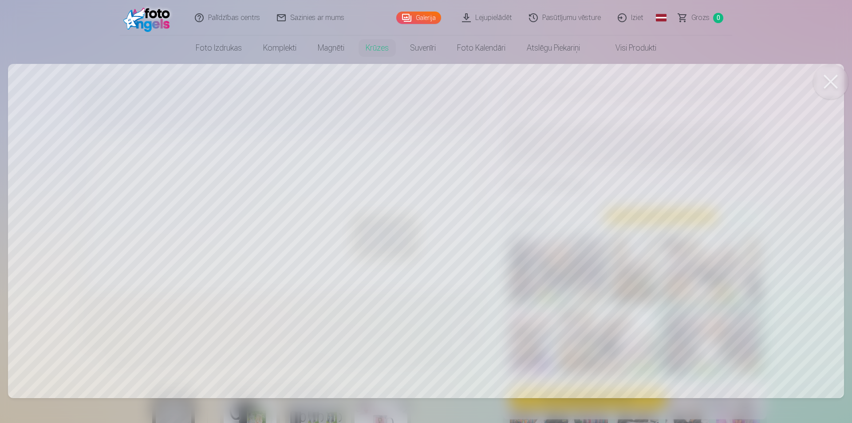
drag, startPoint x: 620, startPoint y: 223, endPoint x: 627, endPoint y: 222, distance: 6.2
click at [626, 223] on div at bounding box center [426, 211] width 852 height 423
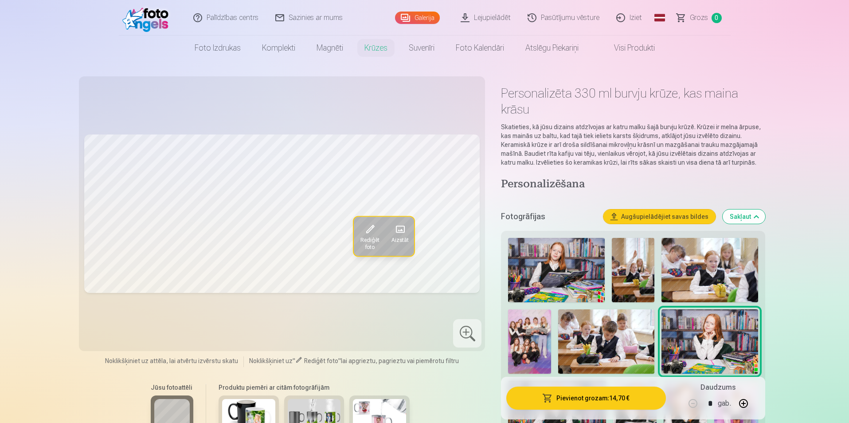
click at [367, 236] on span "Rediģēt foto" at bounding box center [370, 243] width 22 height 14
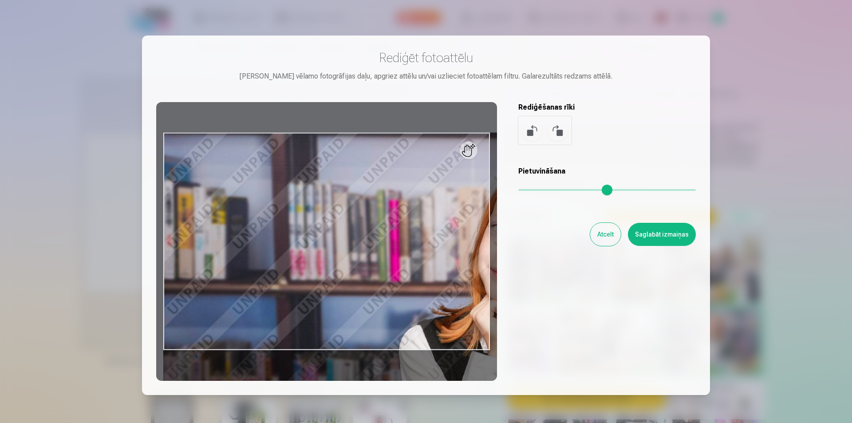
drag, startPoint x: 527, startPoint y: 193, endPoint x: 566, endPoint y: 183, distance: 40.7
type input "****"
click at [566, 189] on input "range" at bounding box center [606, 190] width 177 height 2
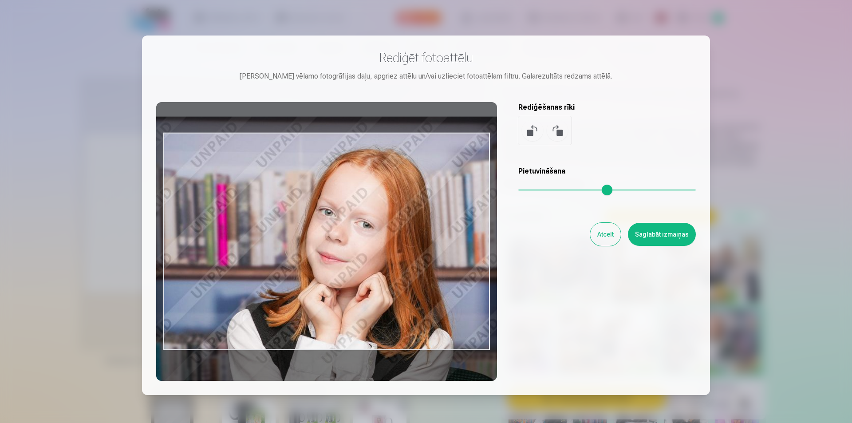
drag, startPoint x: 403, startPoint y: 214, endPoint x: 231, endPoint y: 198, distance: 172.8
click at [231, 198] on div at bounding box center [326, 241] width 341 height 279
click at [647, 234] on button "Saglabāt izmaiņas" at bounding box center [662, 234] width 68 height 23
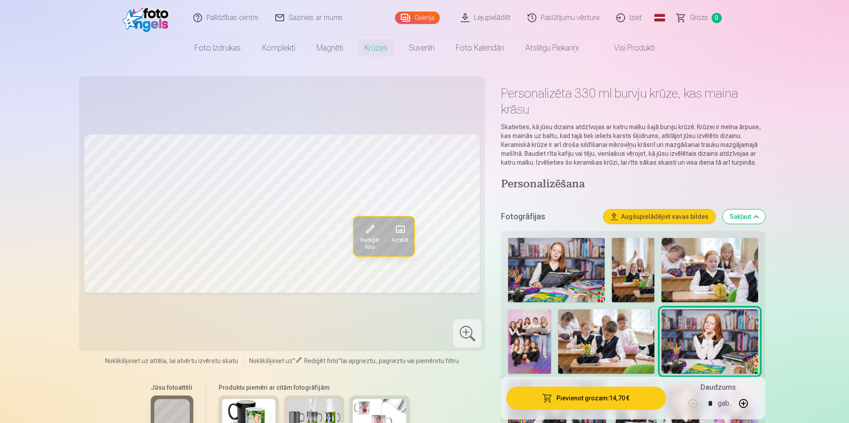
click at [621, 258] on img at bounding box center [633, 270] width 43 height 64
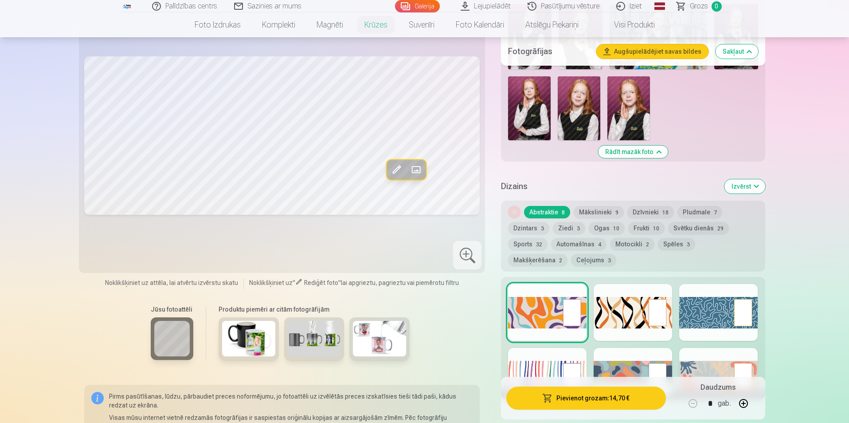
scroll to position [532, 0]
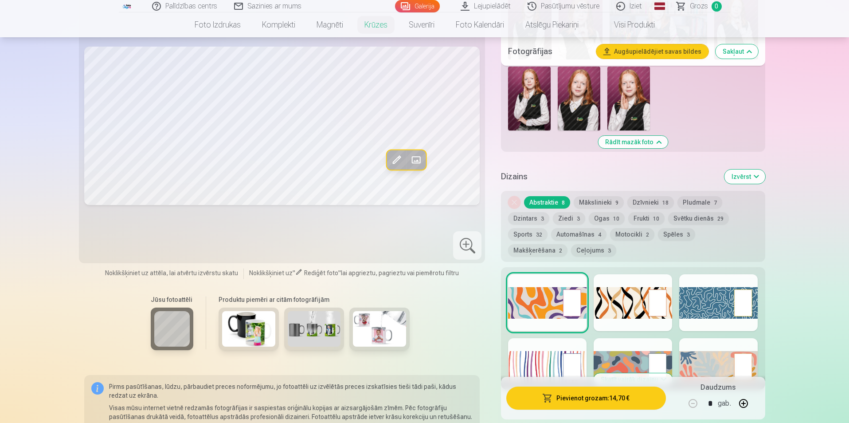
click at [597, 219] on button "Ogas 10" at bounding box center [607, 218] width 36 height 12
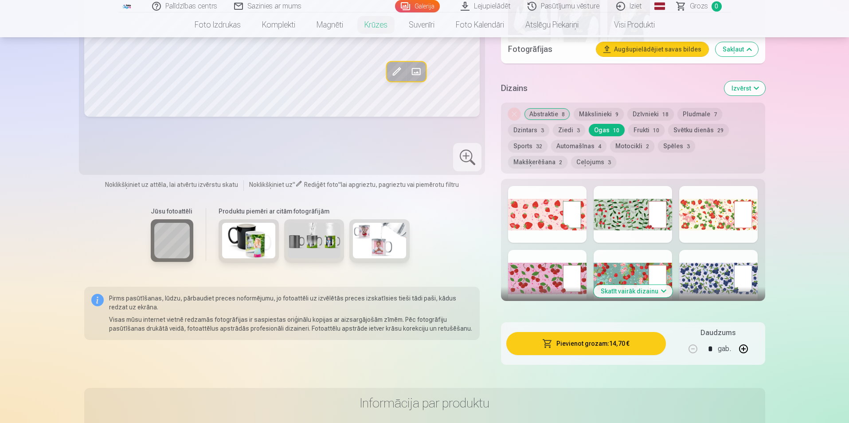
scroll to position [621, 0]
click at [717, 291] on div at bounding box center [718, 277] width 79 height 57
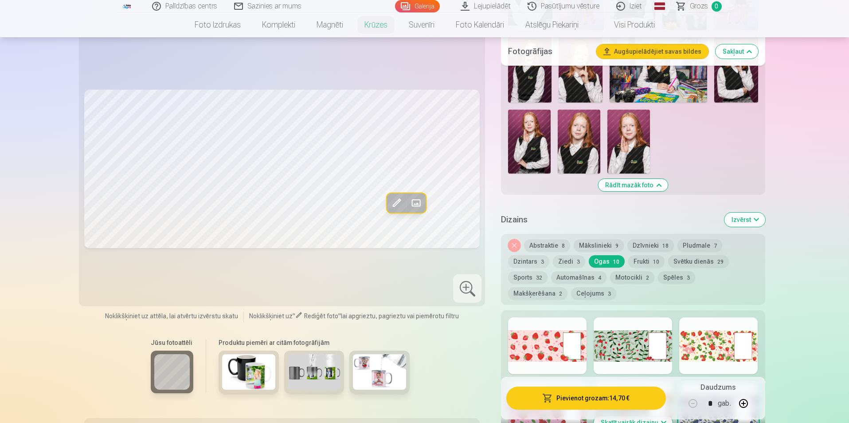
scroll to position [488, 0]
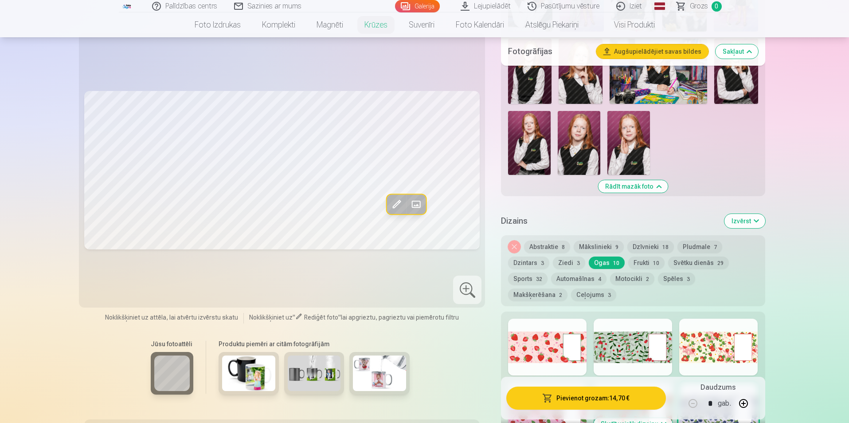
click at [552, 245] on button "Abstraktie 8" at bounding box center [547, 246] width 46 height 12
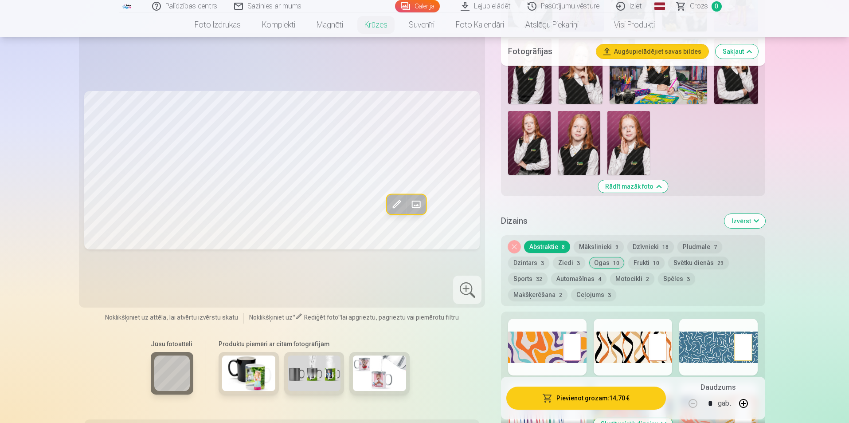
click at [597, 249] on button "Mākslinieki 9" at bounding box center [599, 246] width 50 height 12
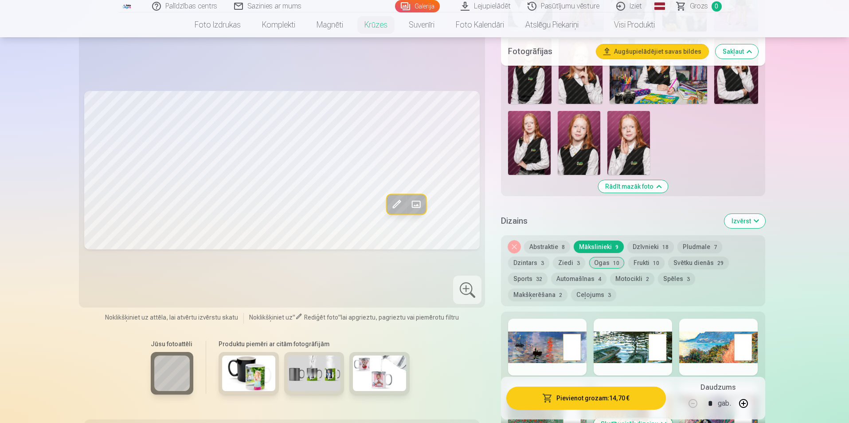
click at [636, 340] on div at bounding box center [633, 346] width 79 height 57
click at [652, 249] on button "Dzīvnieki 18" at bounding box center [651, 246] width 47 height 12
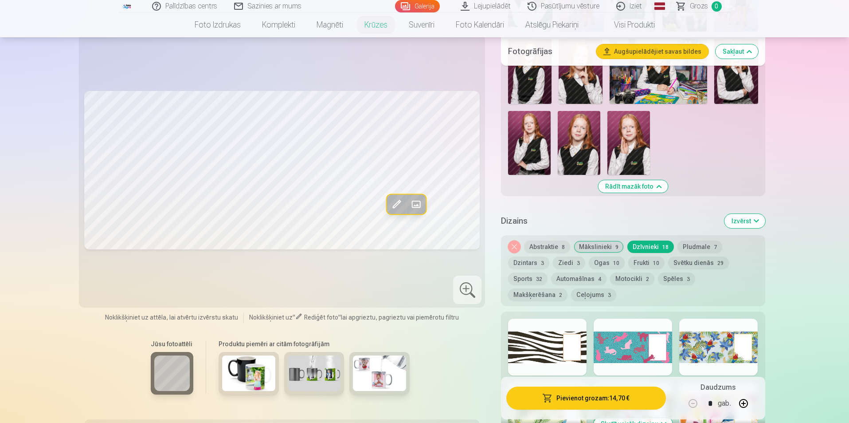
click at [688, 248] on button "Pludmale 7" at bounding box center [700, 246] width 45 height 12
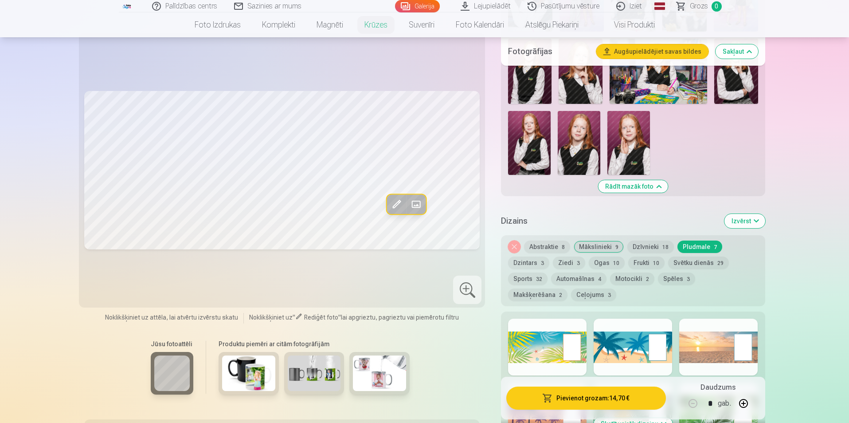
click at [516, 263] on button "Dzintars 3" at bounding box center [528, 262] width 41 height 12
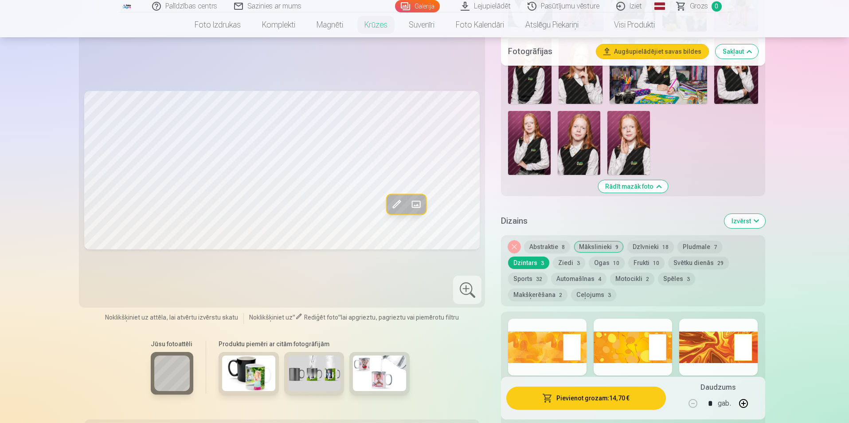
click at [574, 263] on button "Ziedi 3" at bounding box center [569, 262] width 32 height 12
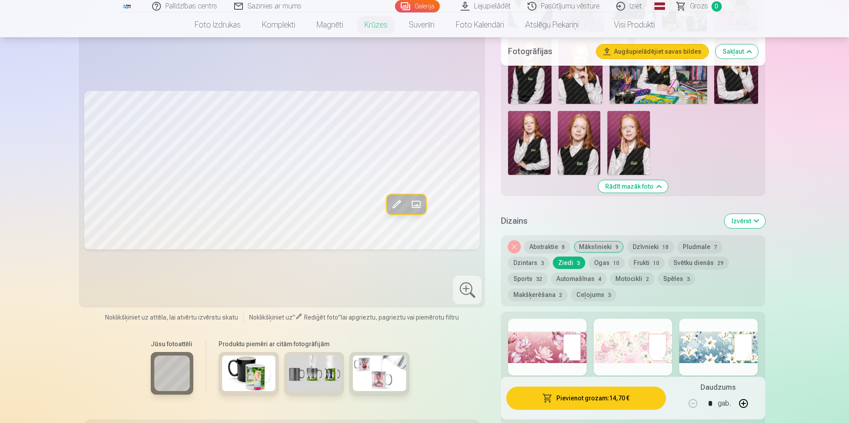
click at [609, 267] on button "Ogas 10" at bounding box center [607, 262] width 36 height 12
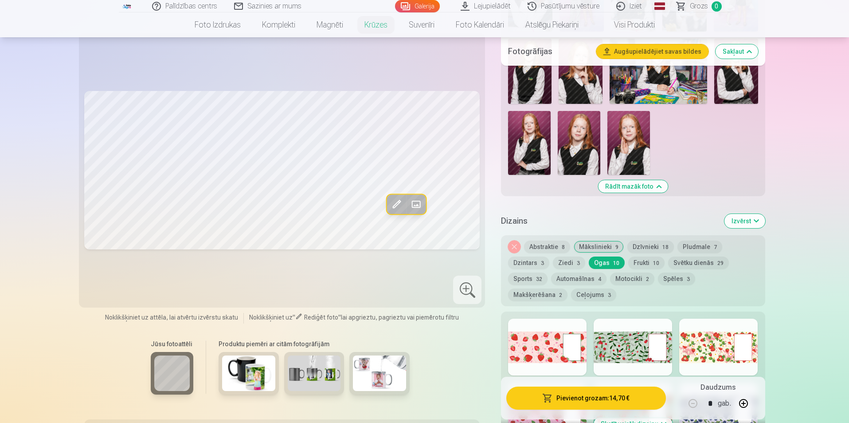
click at [635, 263] on button "Frukti 10" at bounding box center [646, 262] width 36 height 12
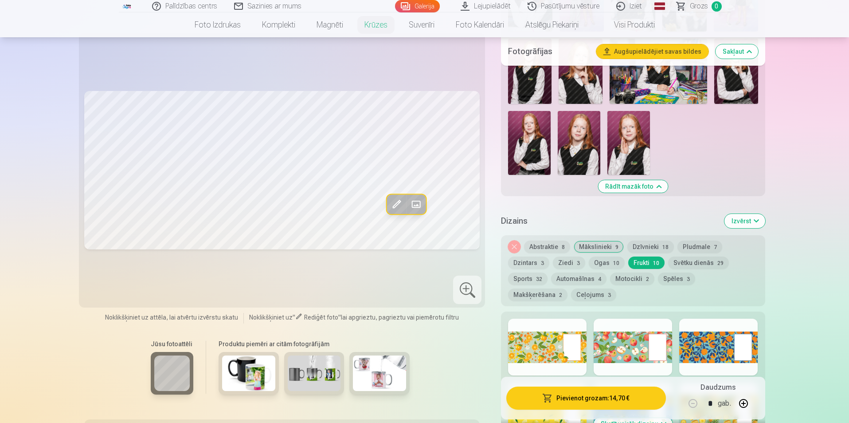
click at [684, 263] on button "Svētku dienās 29" at bounding box center [698, 262] width 61 height 12
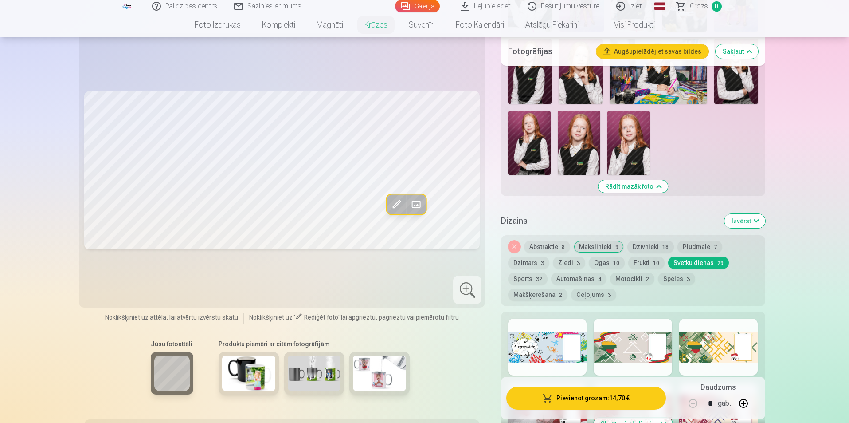
click at [524, 282] on button "Sports 32" at bounding box center [527, 278] width 39 height 12
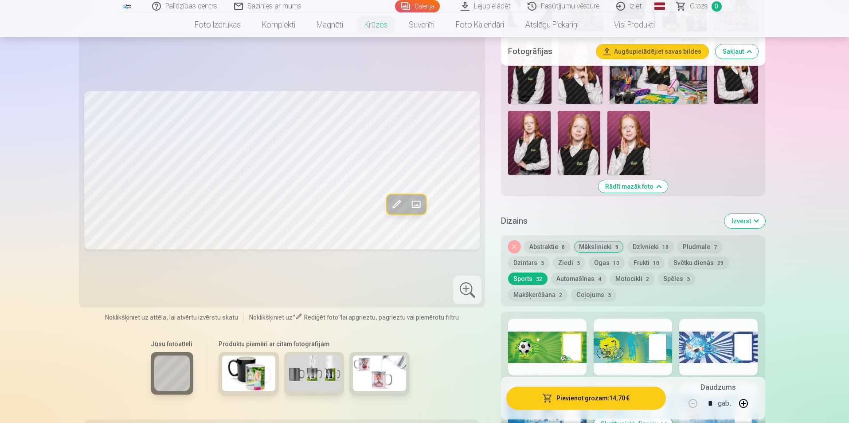
click at [573, 278] on button "Automašīnas 4" at bounding box center [578, 278] width 55 height 12
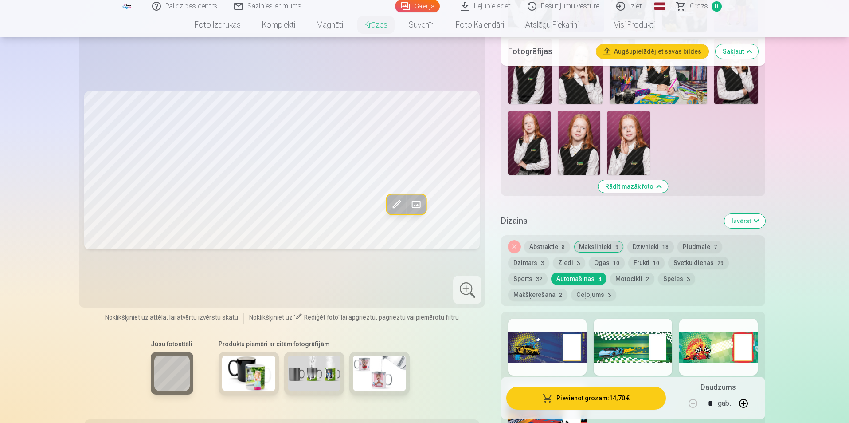
click at [635, 283] on button "Motocikli 2" at bounding box center [632, 278] width 44 height 12
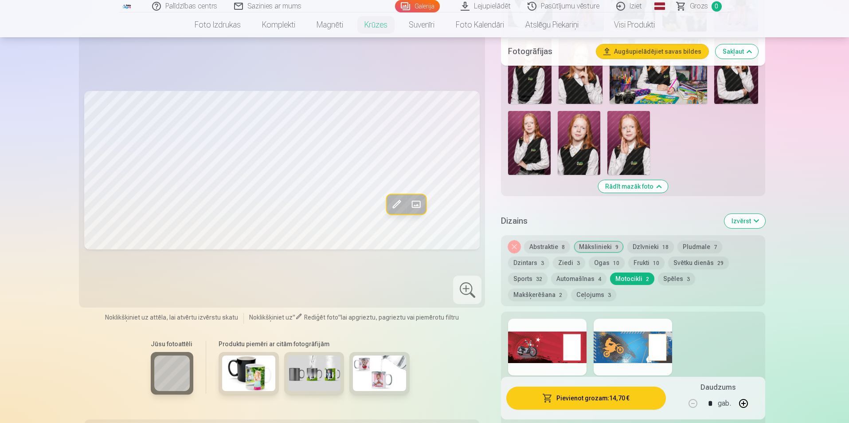
click at [669, 279] on button "Spēles 3" at bounding box center [676, 278] width 37 height 12
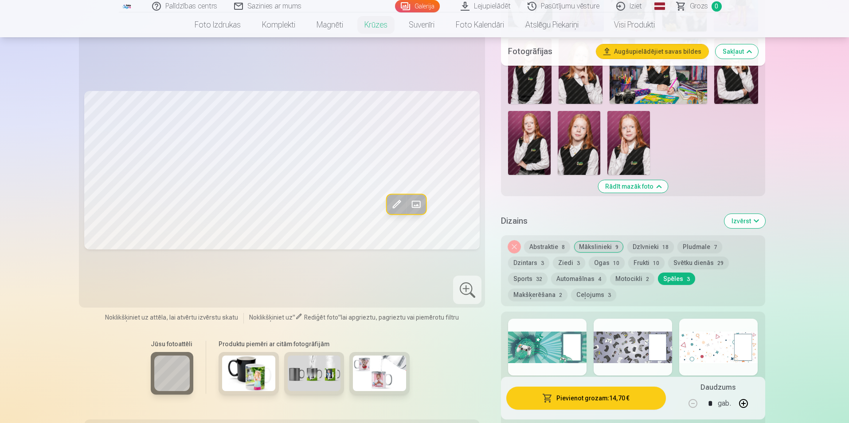
click at [568, 288] on button "Makšķerēšana 2" at bounding box center [537, 294] width 59 height 12
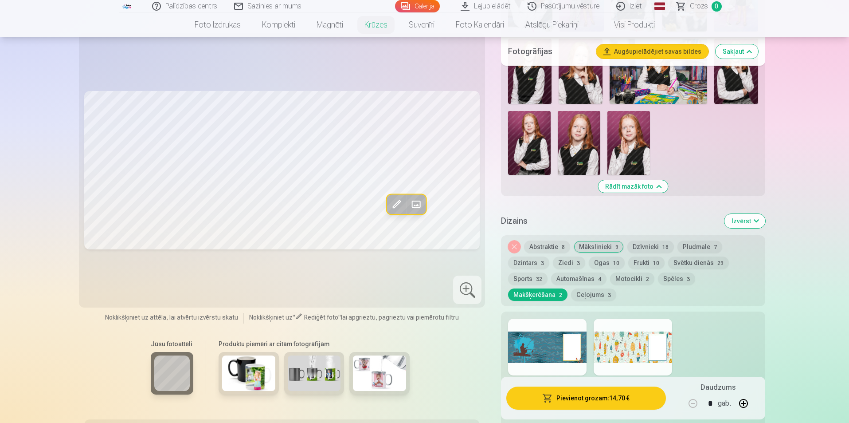
click at [571, 291] on button "Ceļojums 3" at bounding box center [593, 294] width 45 height 12
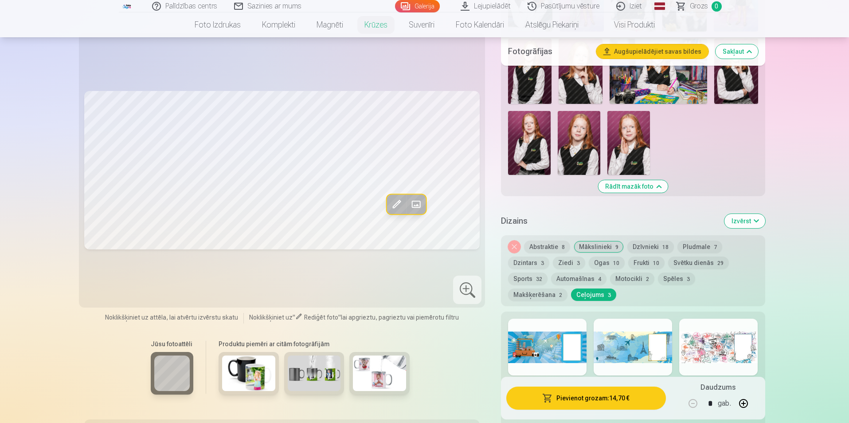
click at [526, 279] on button "Sports 32" at bounding box center [527, 278] width 39 height 12
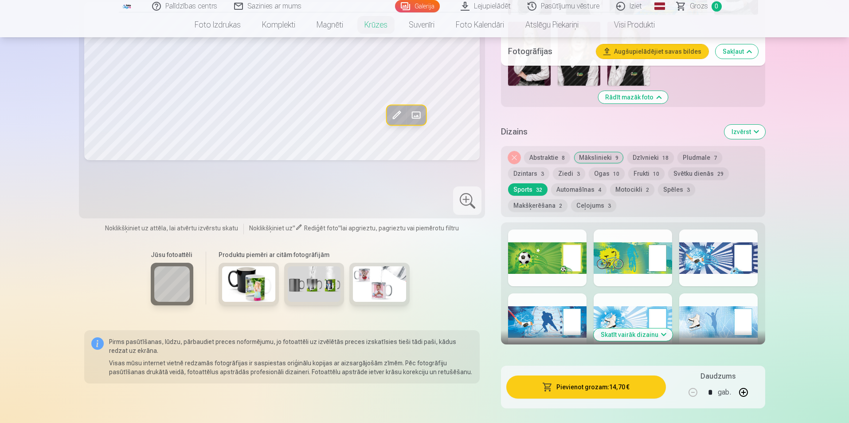
scroll to position [621, 0]
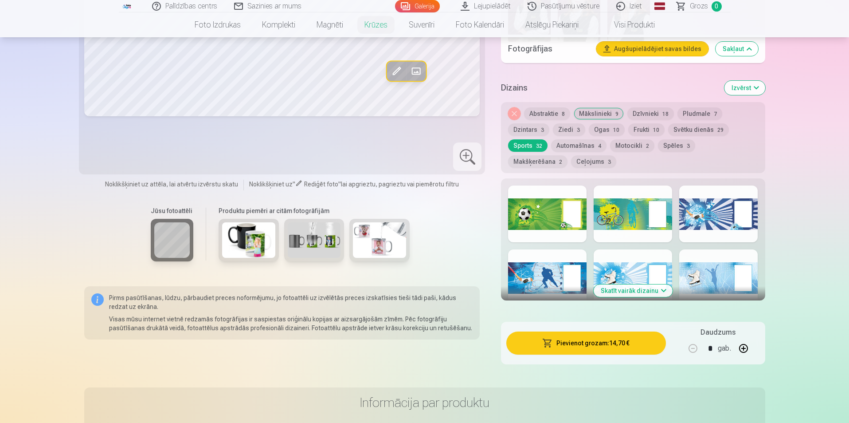
click at [622, 290] on button "Skatīt vairāk dizainu" at bounding box center [633, 290] width 79 height 12
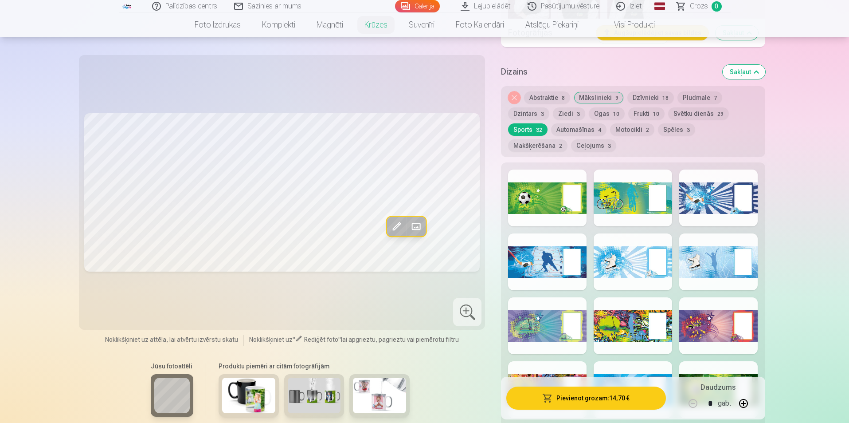
scroll to position [577, 0]
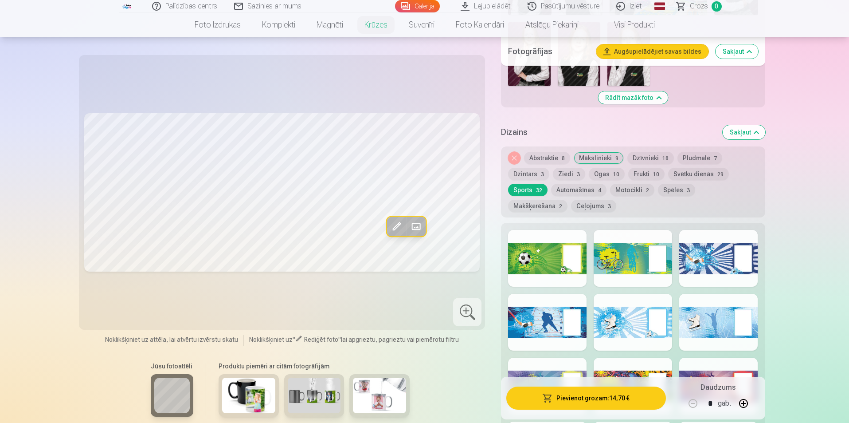
click at [611, 180] on button "Ogas 10" at bounding box center [607, 174] width 36 height 12
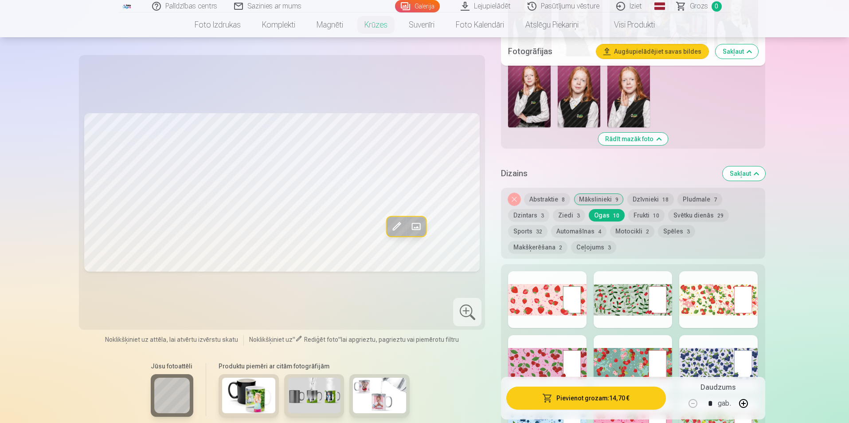
scroll to position [532, 0]
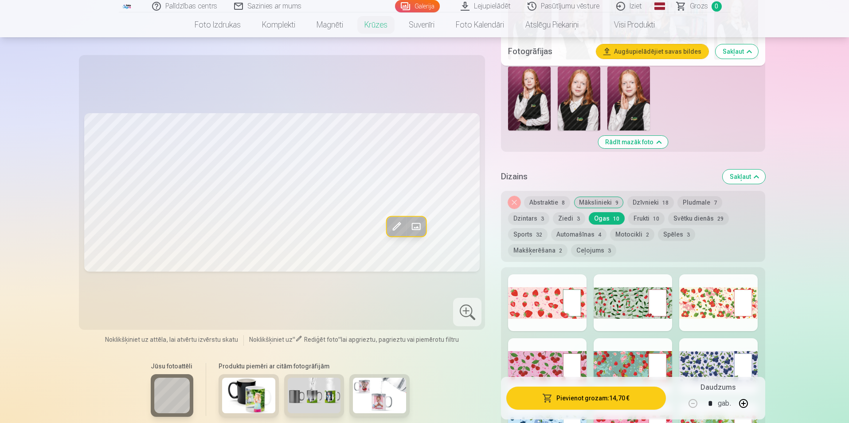
click at [599, 200] on button "Mākslinieki 9" at bounding box center [599, 202] width 50 height 12
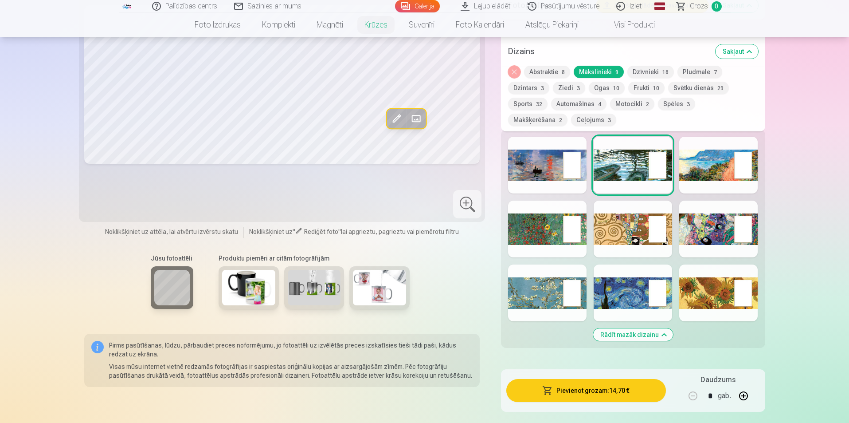
scroll to position [754, 0]
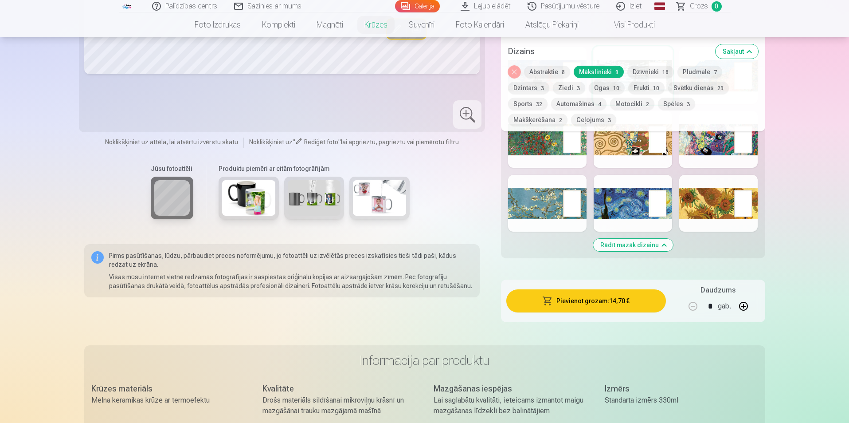
click at [642, 212] on div at bounding box center [633, 203] width 79 height 57
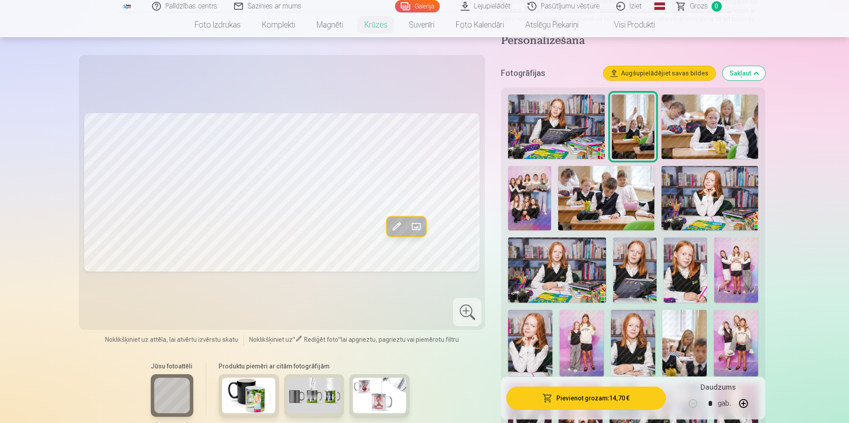
scroll to position [133, 0]
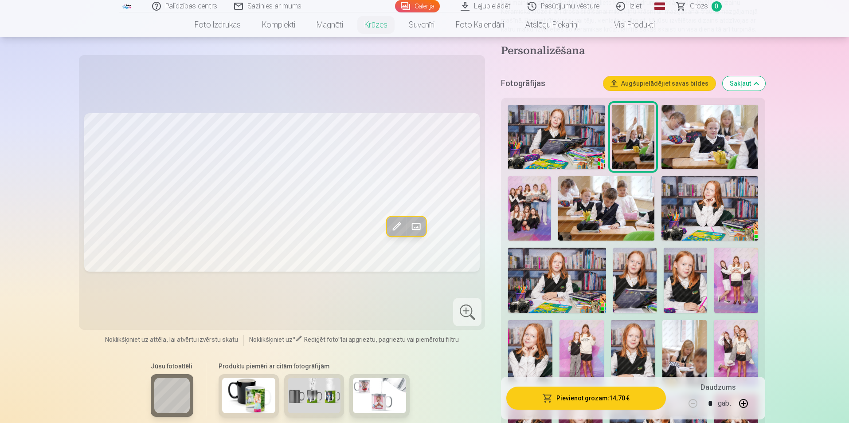
click at [521, 212] on img at bounding box center [529, 208] width 43 height 64
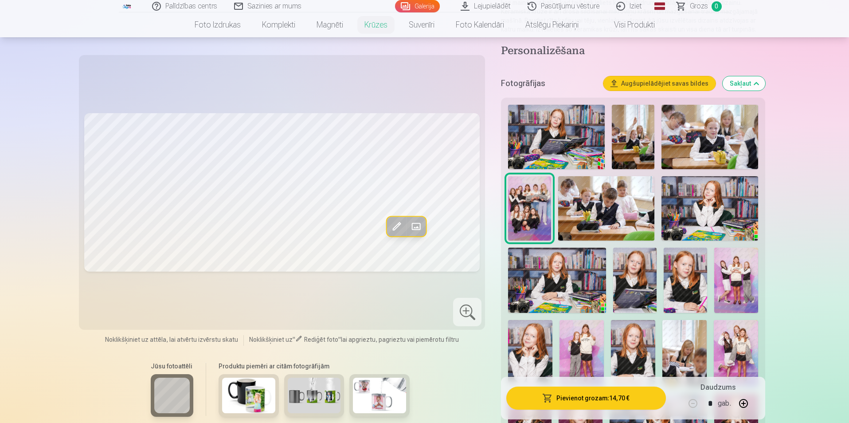
click at [535, 133] on img at bounding box center [556, 137] width 96 height 64
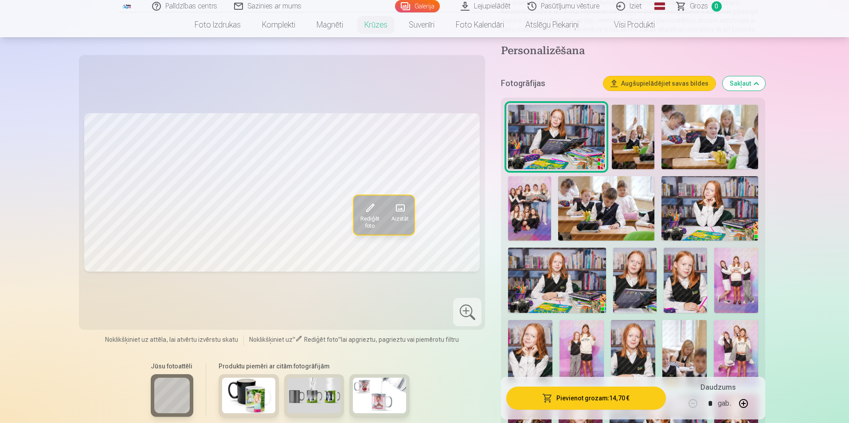
click at [540, 214] on img at bounding box center [529, 208] width 43 height 64
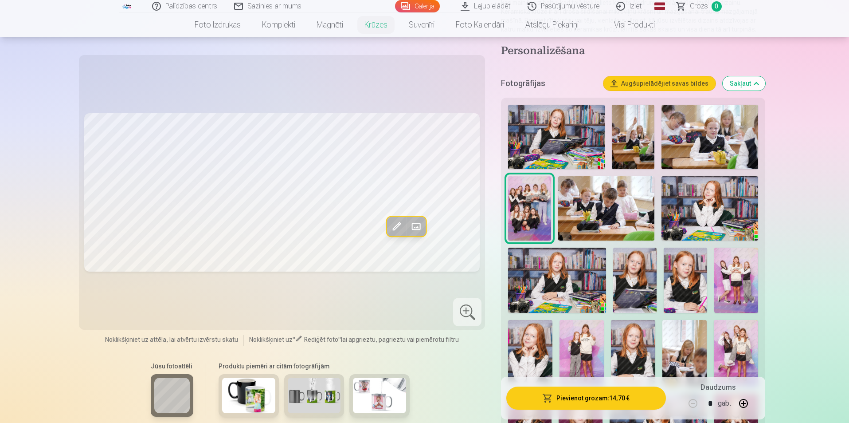
click at [705, 136] on img at bounding box center [710, 137] width 96 height 64
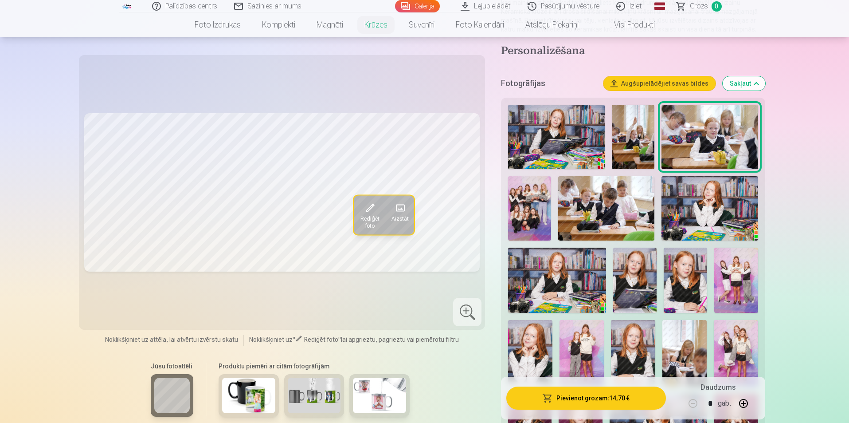
click at [620, 139] on img at bounding box center [633, 137] width 43 height 64
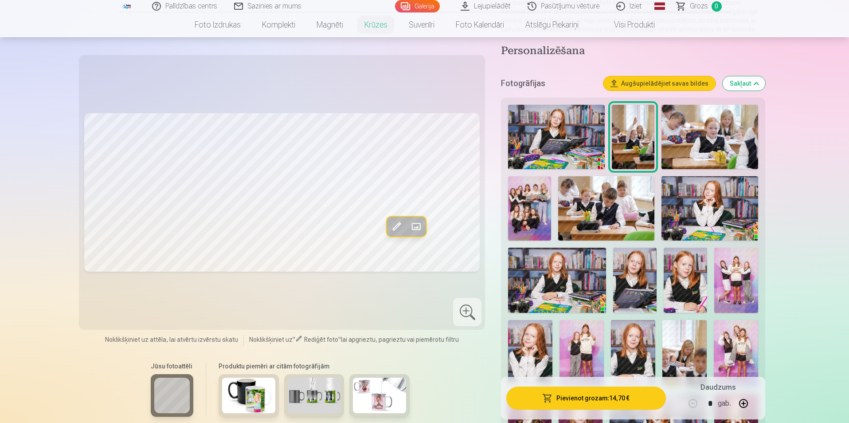
click at [560, 139] on img at bounding box center [556, 137] width 96 height 64
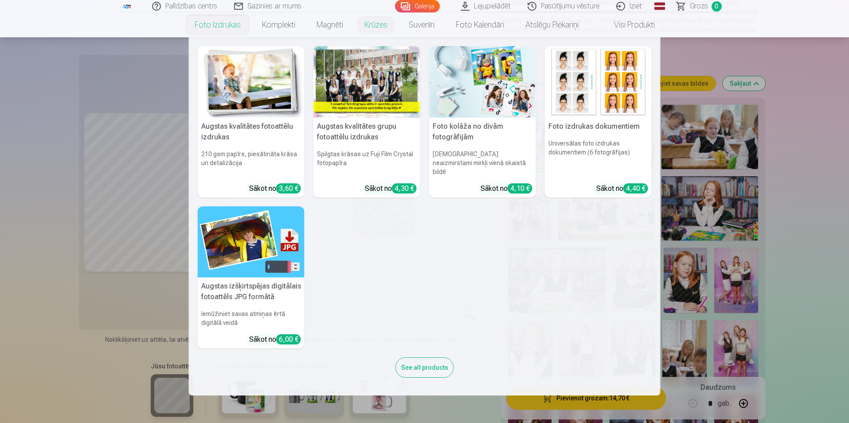
click at [350, 103] on div at bounding box center [367, 81] width 107 height 71
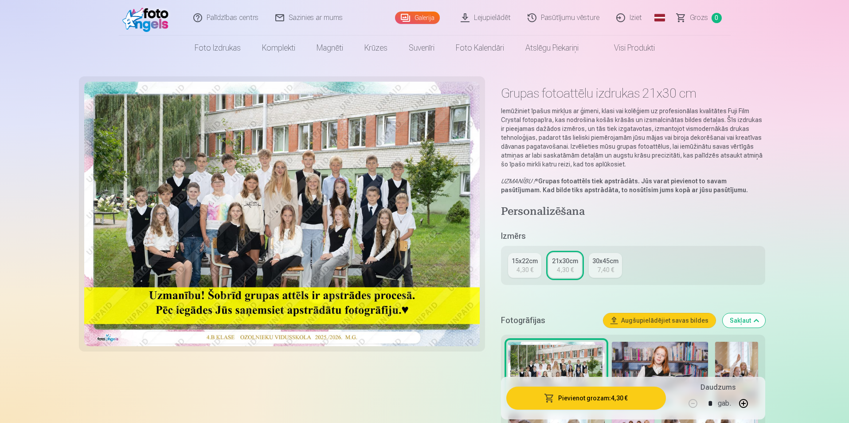
click at [601, 266] on div "7,40 €" at bounding box center [605, 269] width 17 height 9
click at [520, 263] on div "15x22cm" at bounding box center [525, 260] width 26 height 9
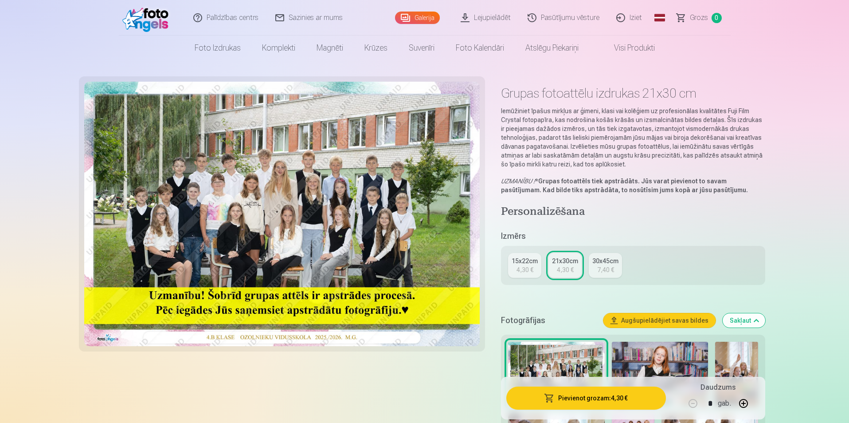
click at [520, 263] on div "15x22cm" at bounding box center [525, 260] width 26 height 9
click at [526, 263] on div "15x22cm" at bounding box center [525, 260] width 26 height 9
drag, startPoint x: 546, startPoint y: 263, endPoint x: 523, endPoint y: 271, distance: 24.4
click at [523, 271] on div "15x22cm 4,30 € 21x30cm 4,30 € 30x45cm 7,40 €" at bounding box center [633, 265] width 264 height 39
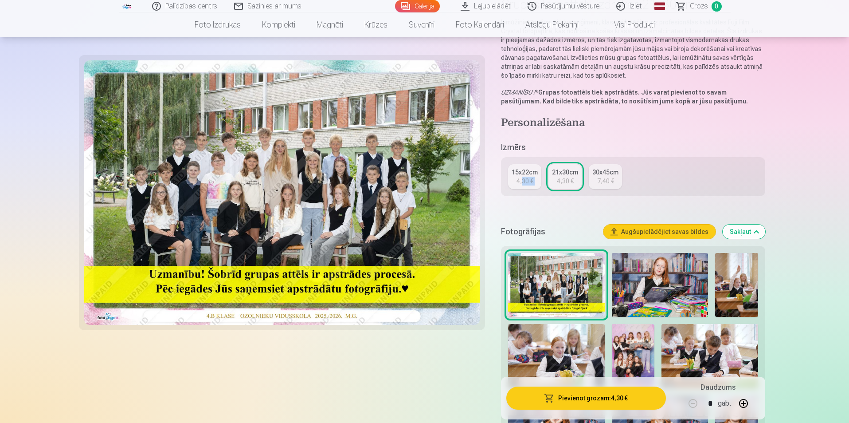
scroll to position [133, 0]
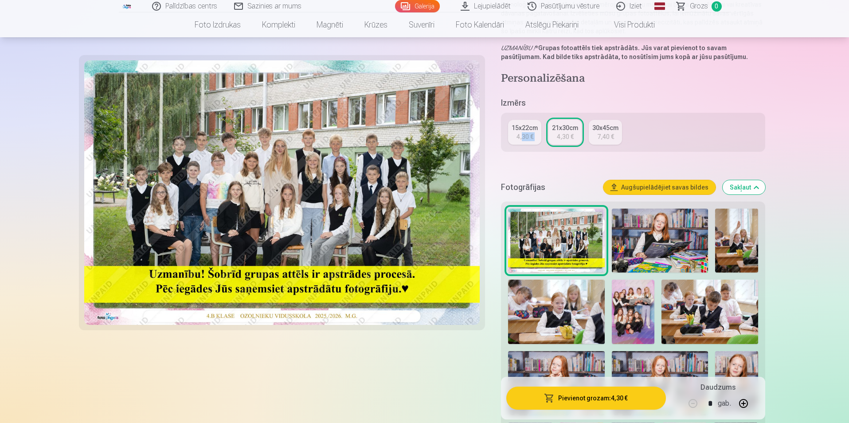
click at [629, 304] on img at bounding box center [633, 311] width 43 height 64
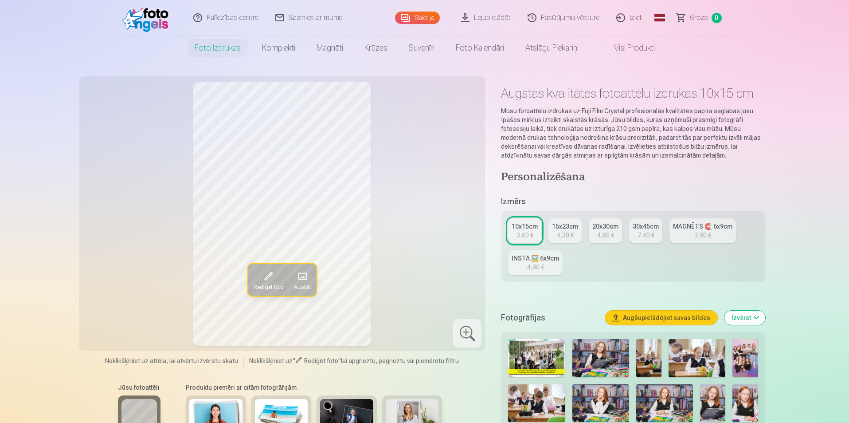
click at [568, 232] on div "4,30 €" at bounding box center [565, 235] width 17 height 9
click at [754, 364] on img at bounding box center [745, 358] width 25 height 38
click at [614, 245] on div "10x15cm 3,60 € 15x23cm 4,30 € 20x30cm 4,80 € 30x45cm 7,40 € MAGNĒTS 🧲 6x9cm 3,9…" at bounding box center [633, 246] width 264 height 71
click at [615, 238] on link "20x30cm 4,80 €" at bounding box center [605, 230] width 33 height 25
click at [648, 232] on div "7,40 €" at bounding box center [646, 235] width 17 height 9
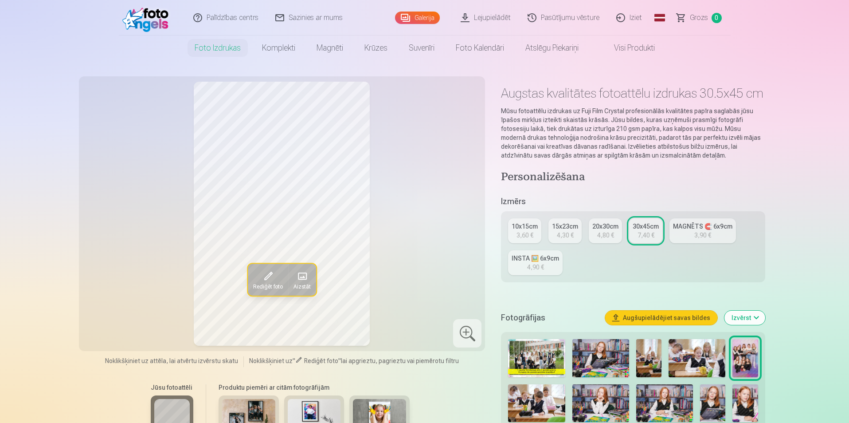
click at [518, 223] on div "10x15cm" at bounding box center [525, 226] width 26 height 9
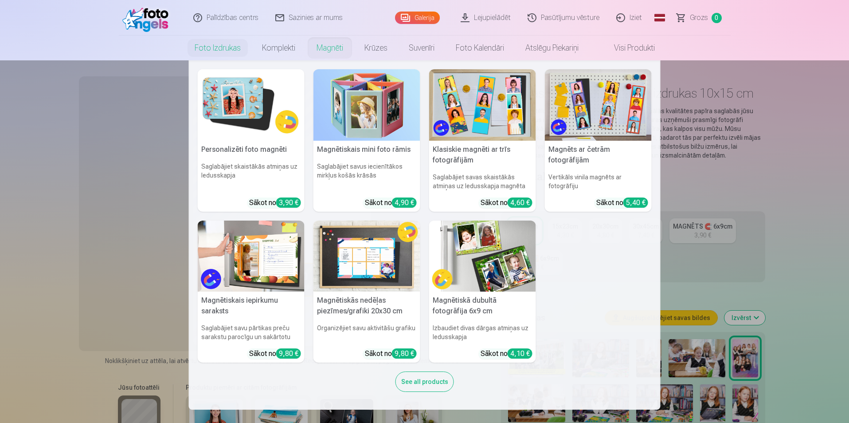
click at [259, 111] on img at bounding box center [251, 104] width 107 height 71
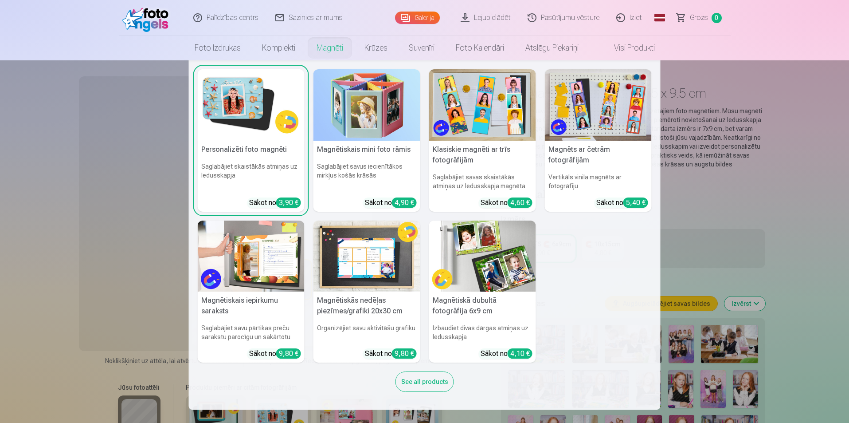
click at [241, 147] on h5 "Personalizēti foto magnēti" at bounding box center [251, 150] width 107 height 18
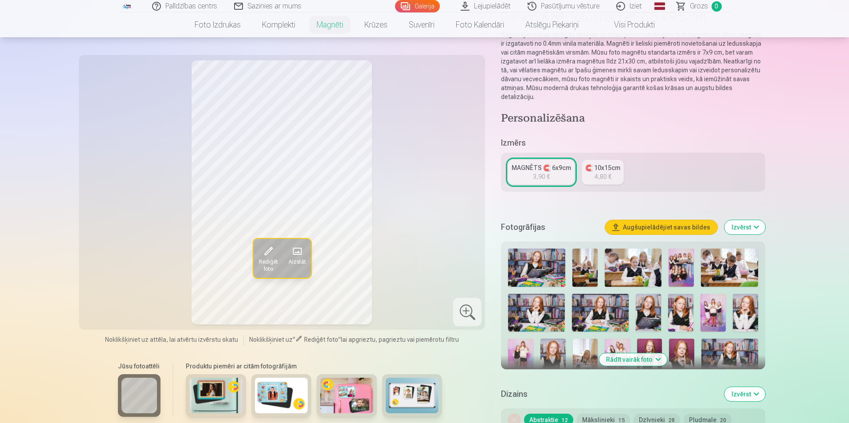
scroll to position [89, 0]
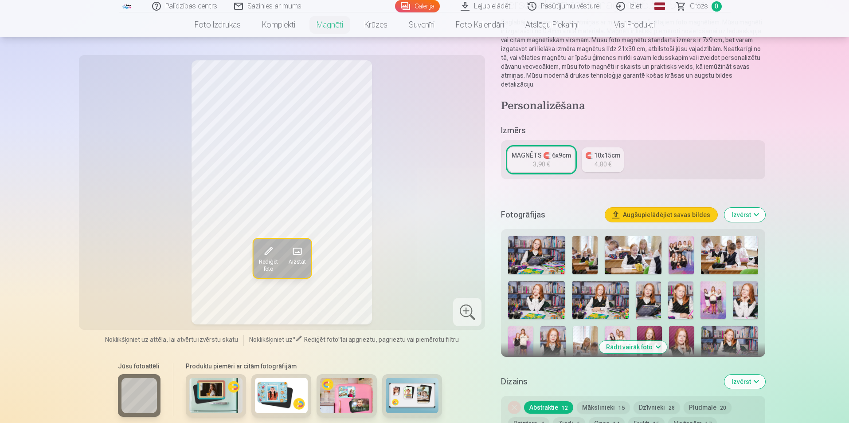
click at [589, 151] on div "🧲 10x15cm" at bounding box center [602, 155] width 35 height 9
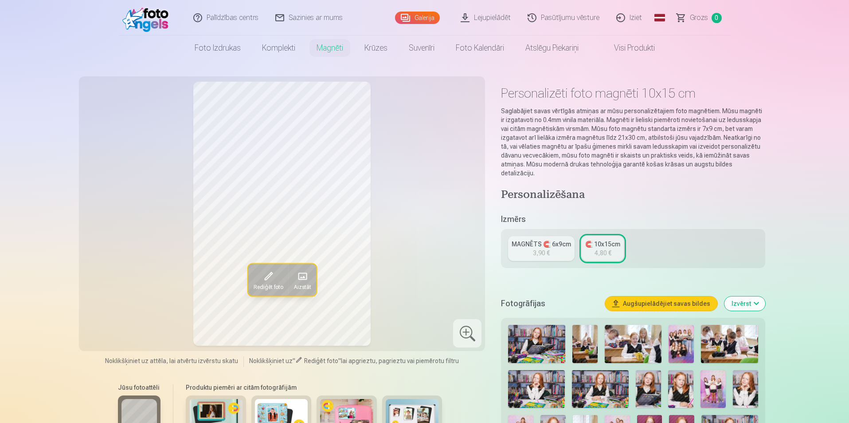
click at [531, 244] on link "MAGNĒTS 🧲 6x9cm 3,90 €" at bounding box center [541, 248] width 67 height 25
click at [603, 248] on div "4,80 €" at bounding box center [603, 252] width 17 height 9
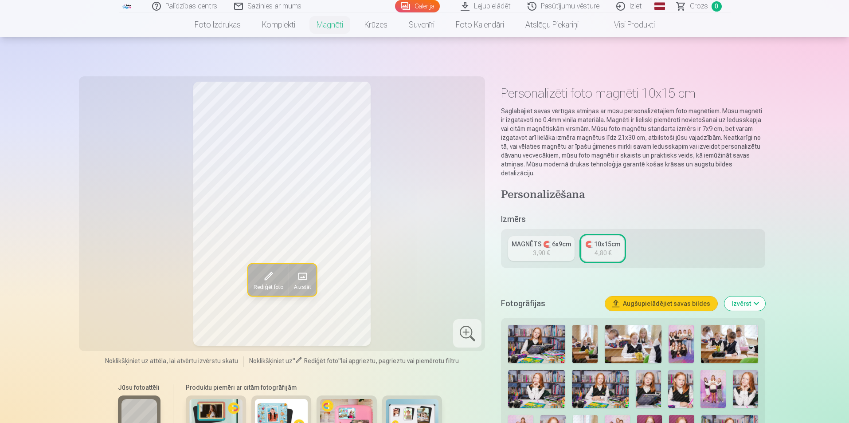
scroll to position [89, 0]
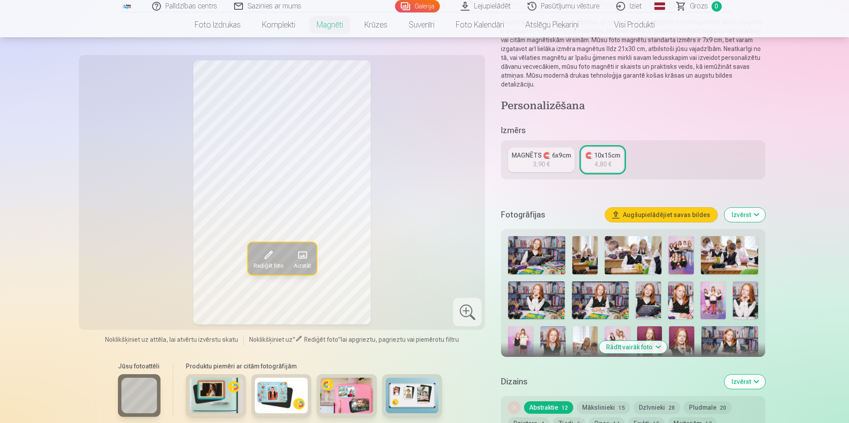
click at [722, 295] on img at bounding box center [713, 300] width 25 height 38
click at [549, 255] on img at bounding box center [536, 255] width 57 height 38
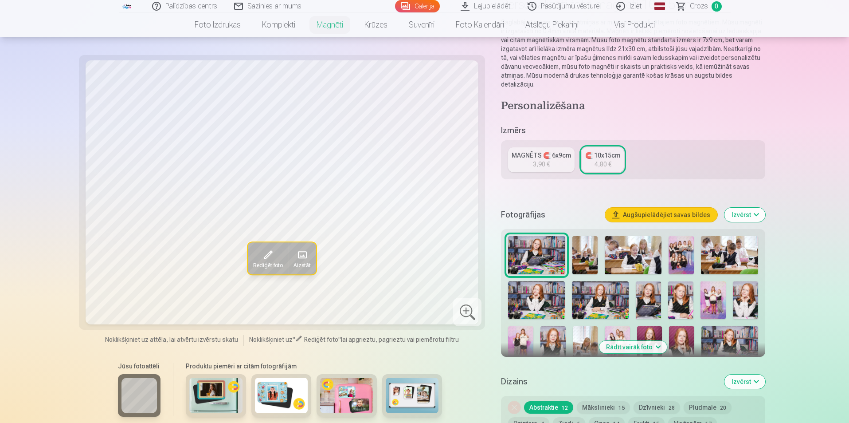
click at [584, 254] on img at bounding box center [585, 255] width 25 height 38
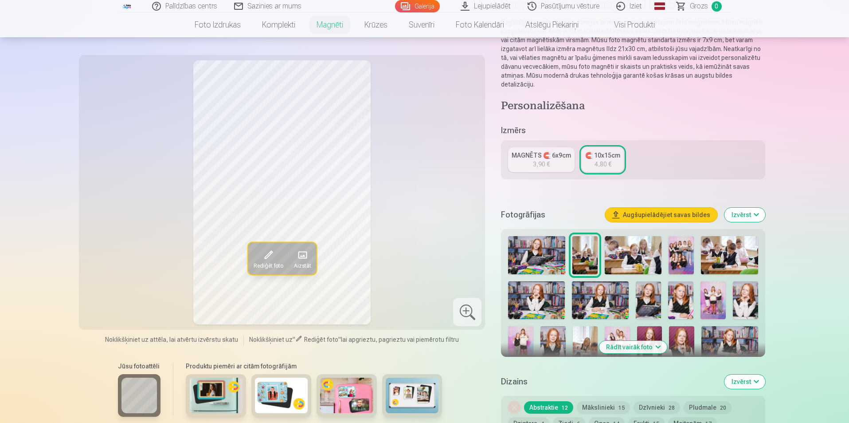
click at [529, 251] on img at bounding box center [536, 255] width 57 height 38
